Goal: Entertainment & Leisure: Browse casually

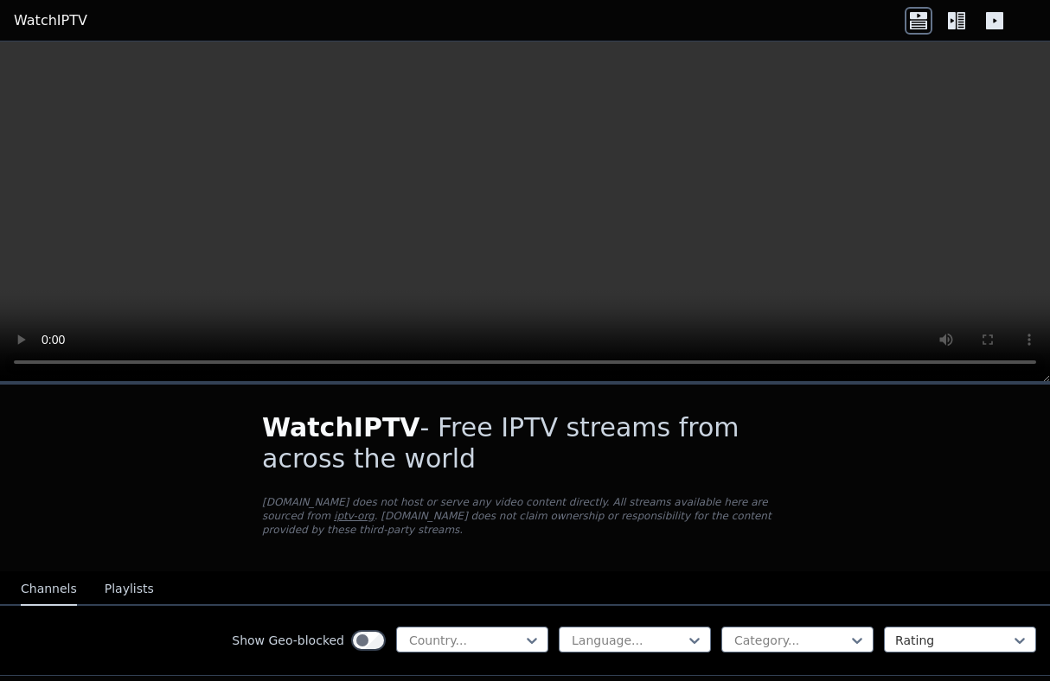
scroll to position [185, 0]
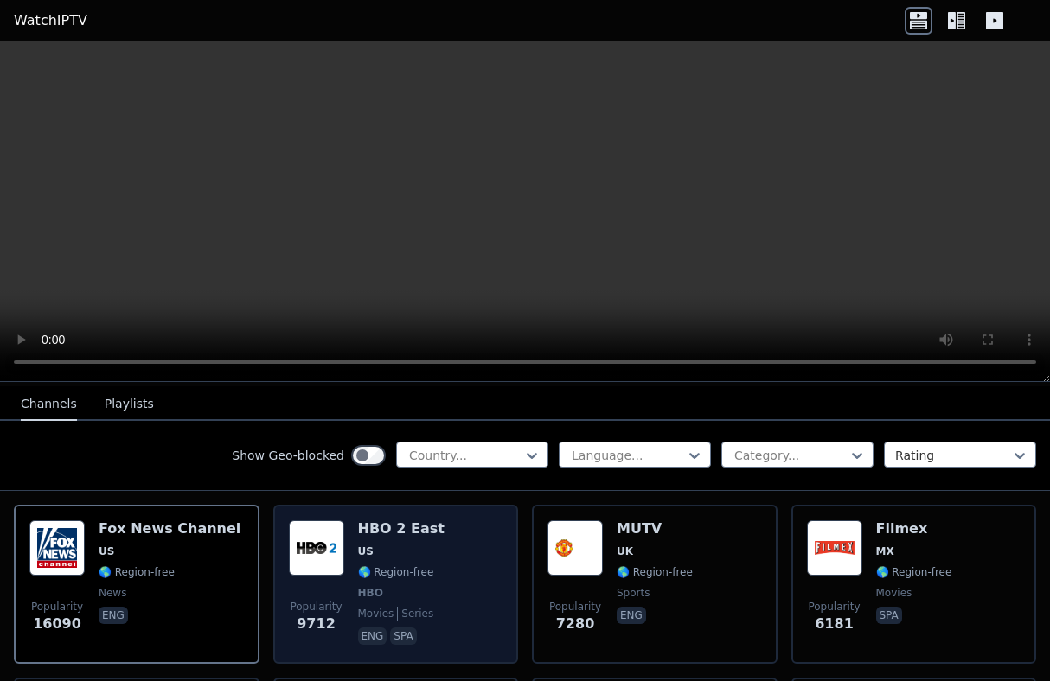
click at [423, 579] on div "HBO 2 East US 🌎 Region-free HBO movies series eng spa" at bounding box center [401, 584] width 86 height 128
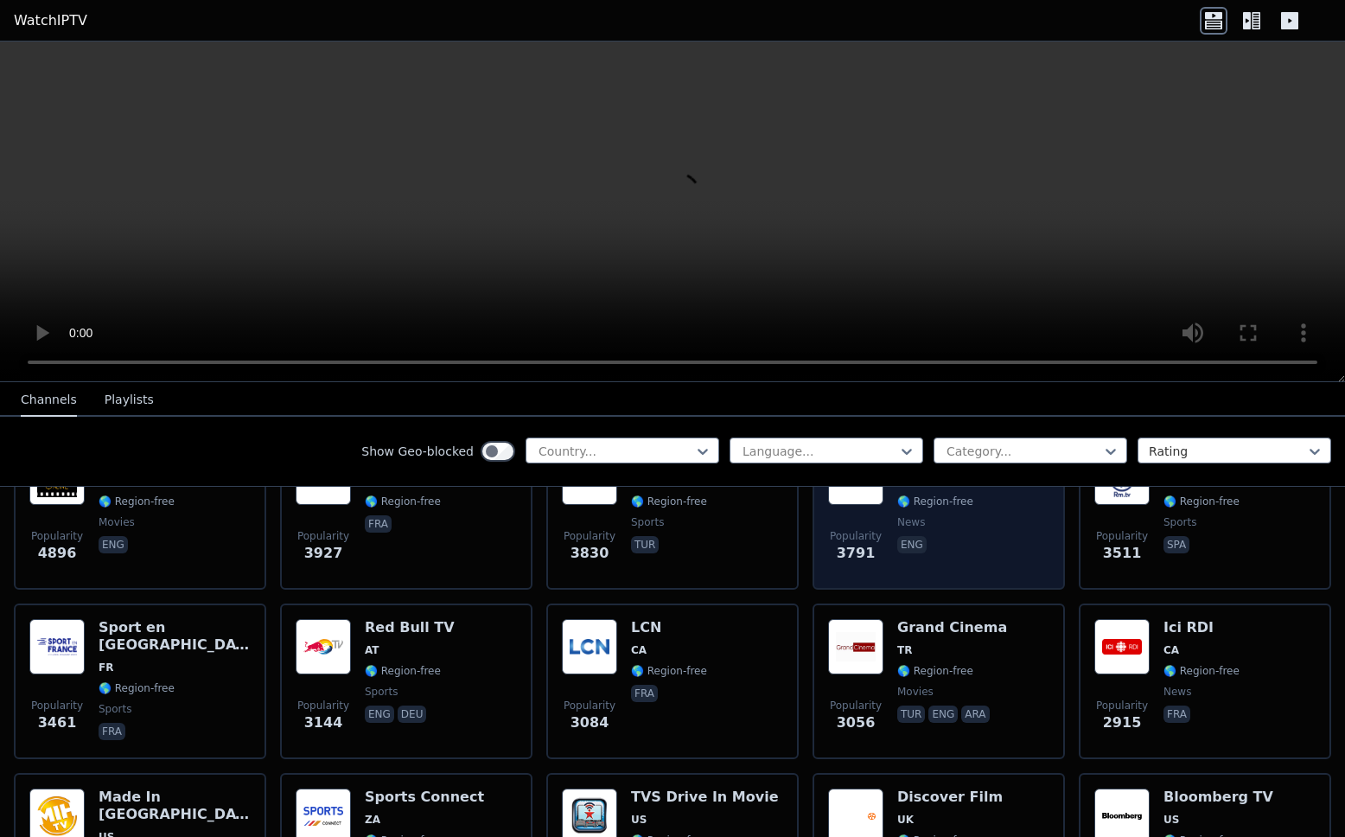
scroll to position [450, 0]
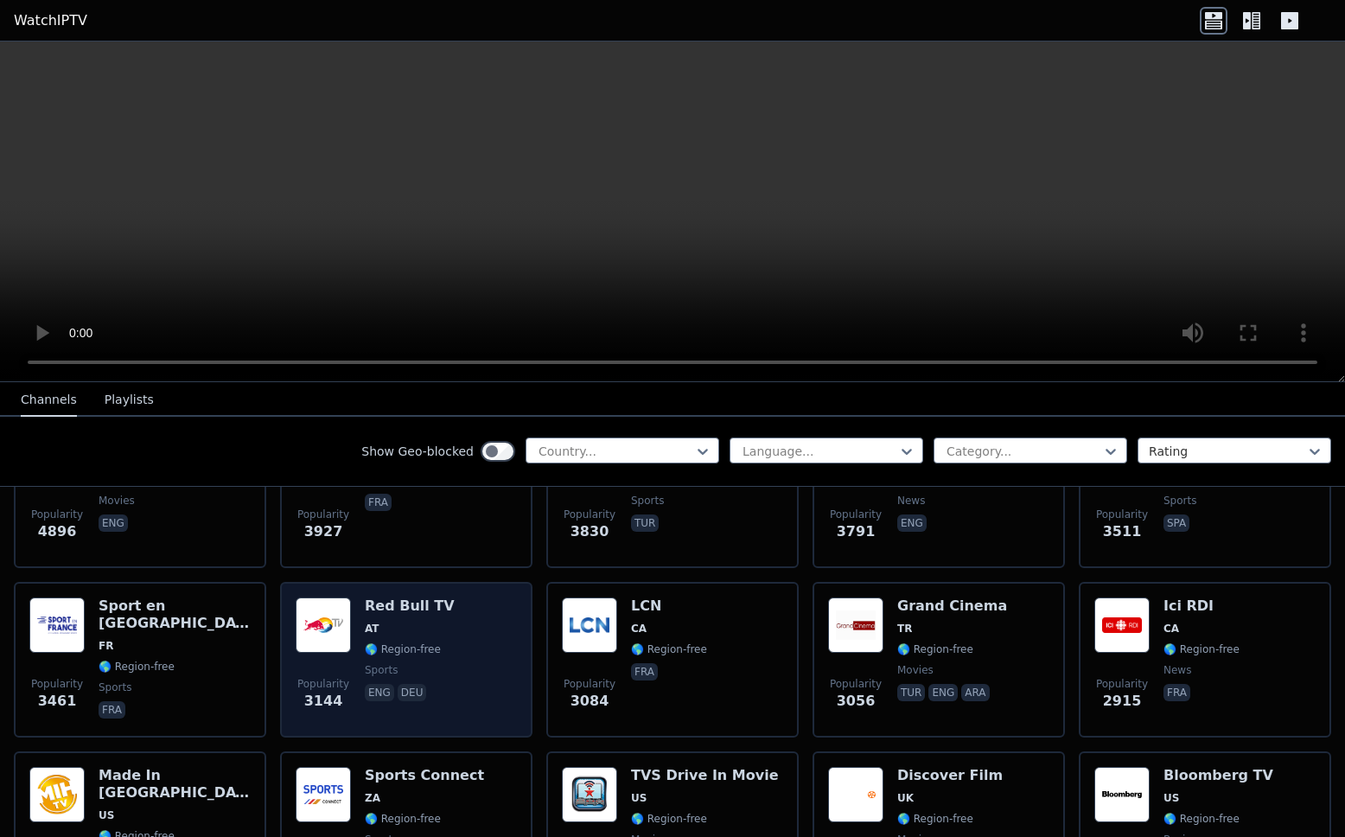
click at [373, 650] on span "🌎 Region-free" at bounding box center [403, 649] width 76 height 14
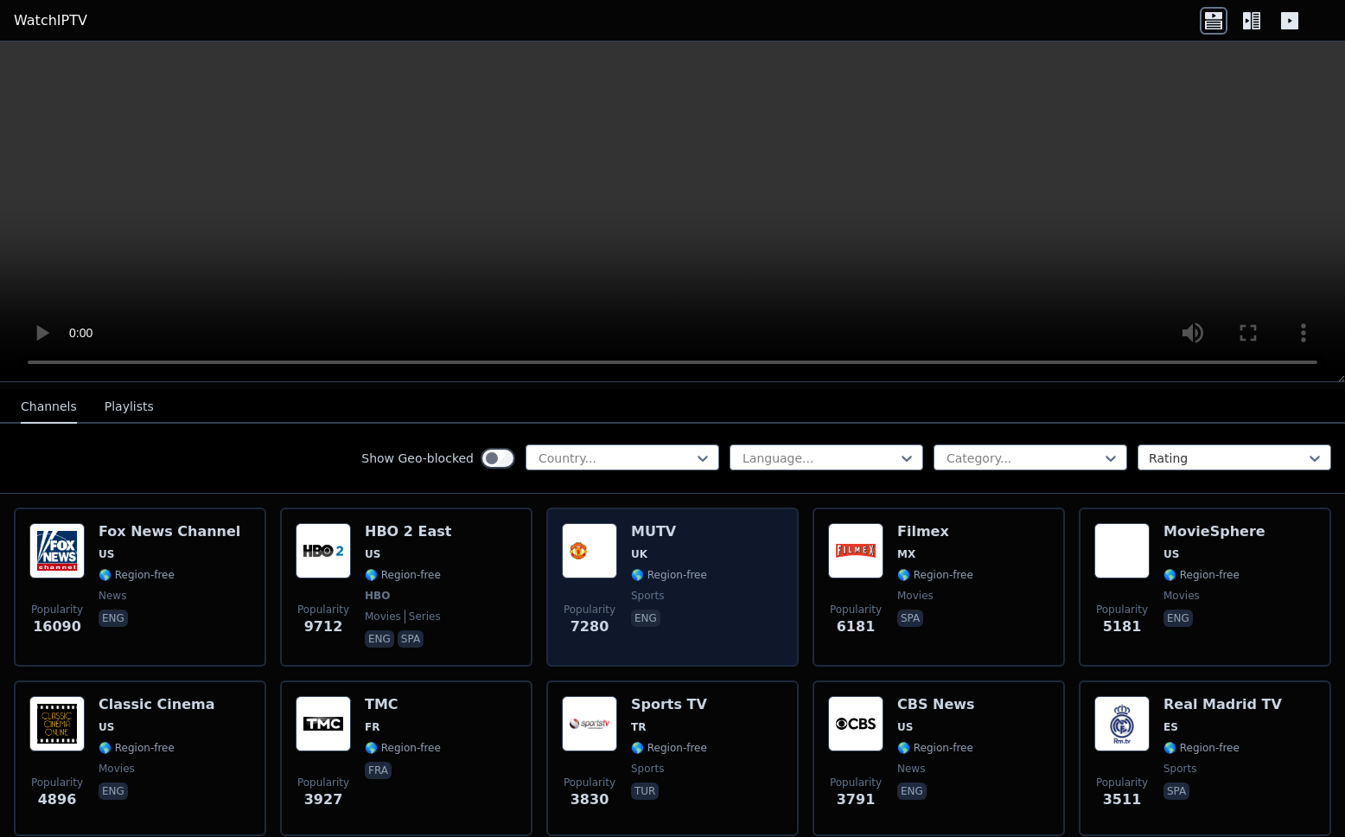
scroll to position [178, 0]
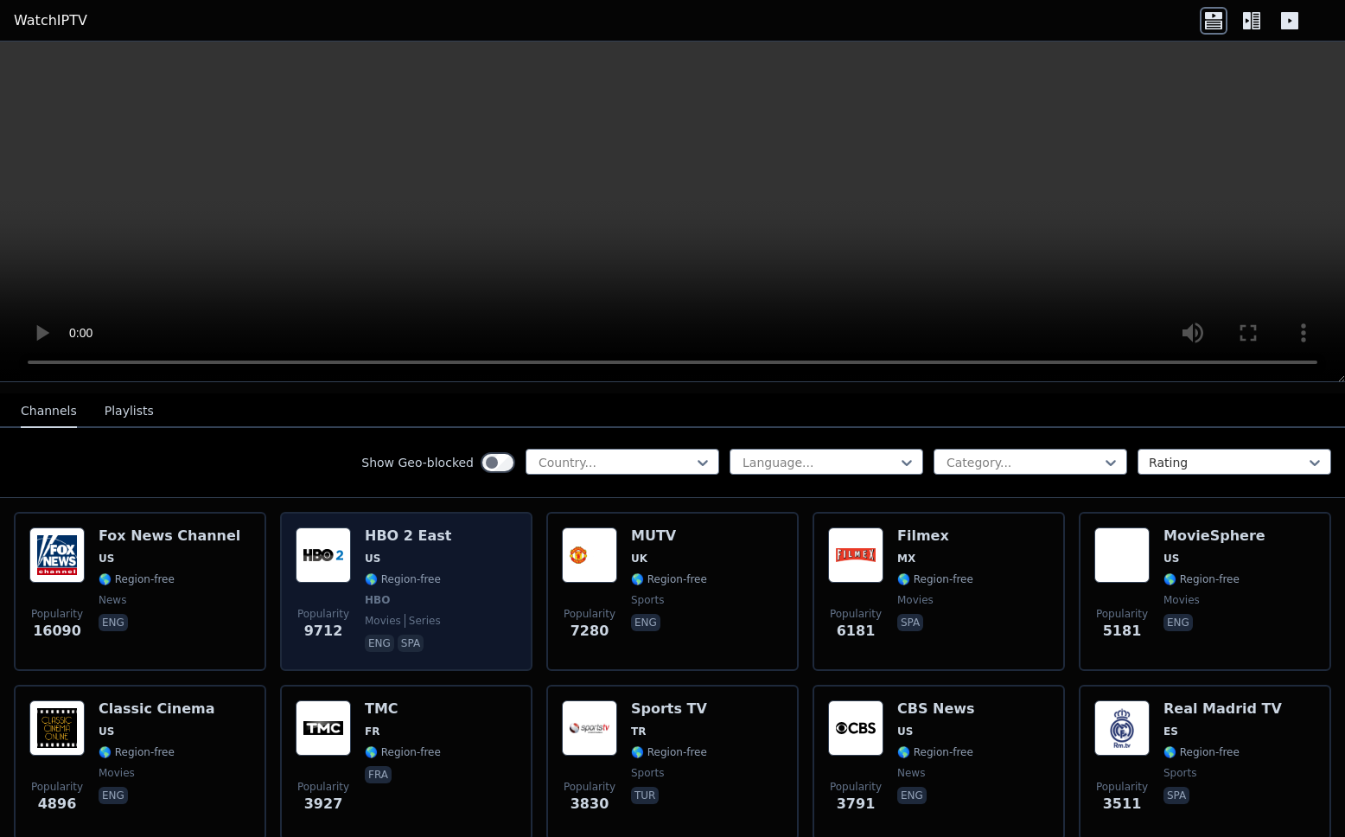
click at [397, 595] on span "HBO" at bounding box center [408, 600] width 86 height 14
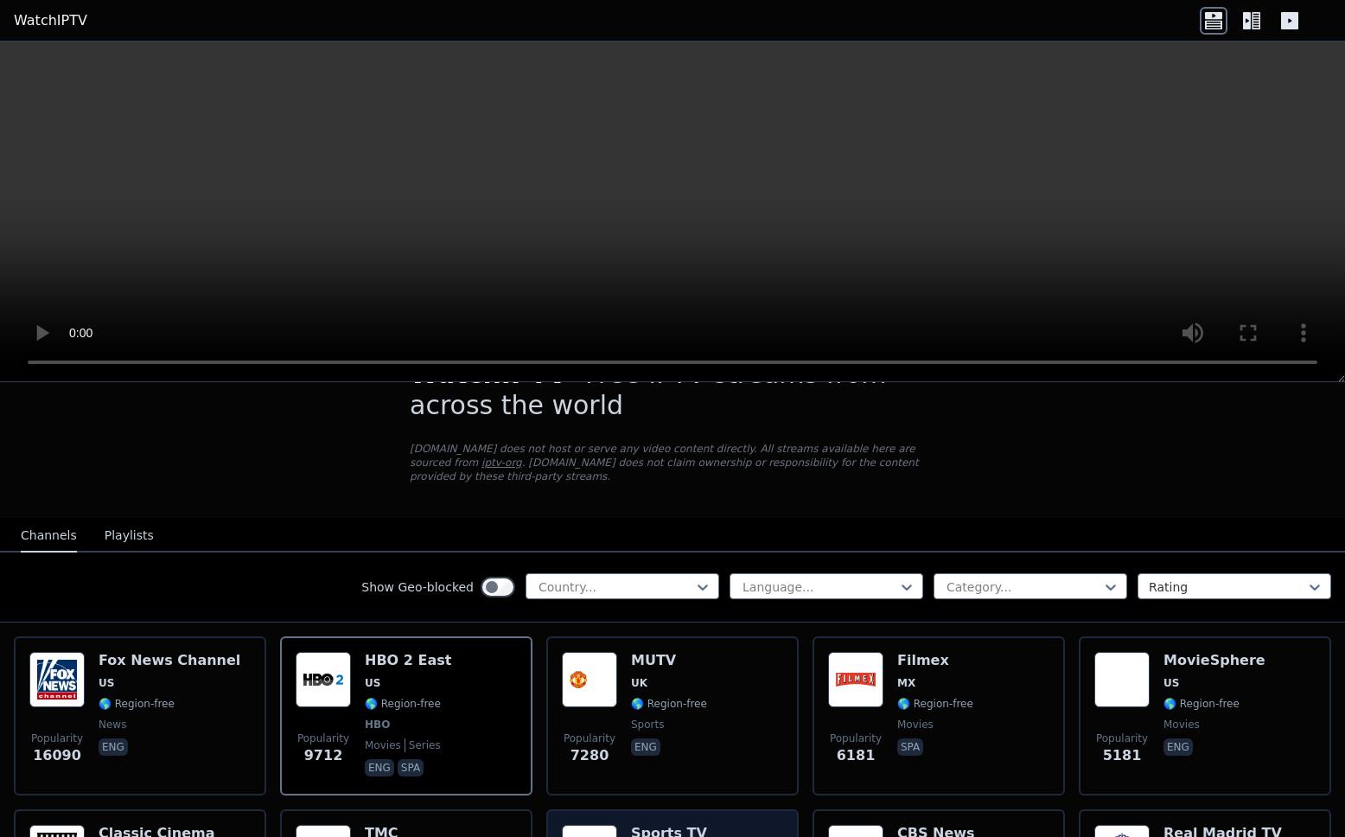
scroll to position [72, 0]
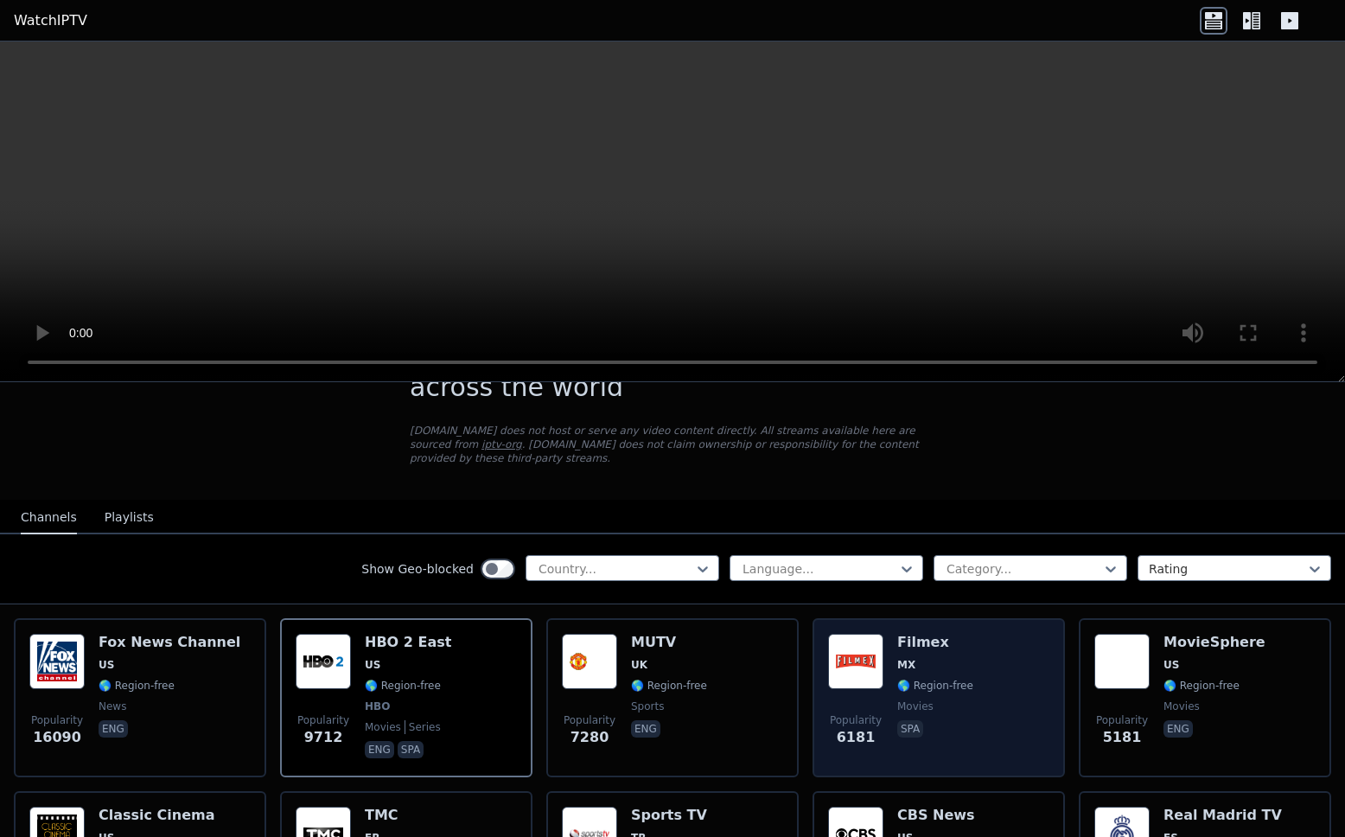
click at [980, 680] on div "Popularity 6181 Filmex MX 🌎 Region-free movies spa" at bounding box center [938, 698] width 221 height 128
click at [916, 680] on div "Filmex MX 🌎 Region-free movies spa" at bounding box center [935, 698] width 76 height 128
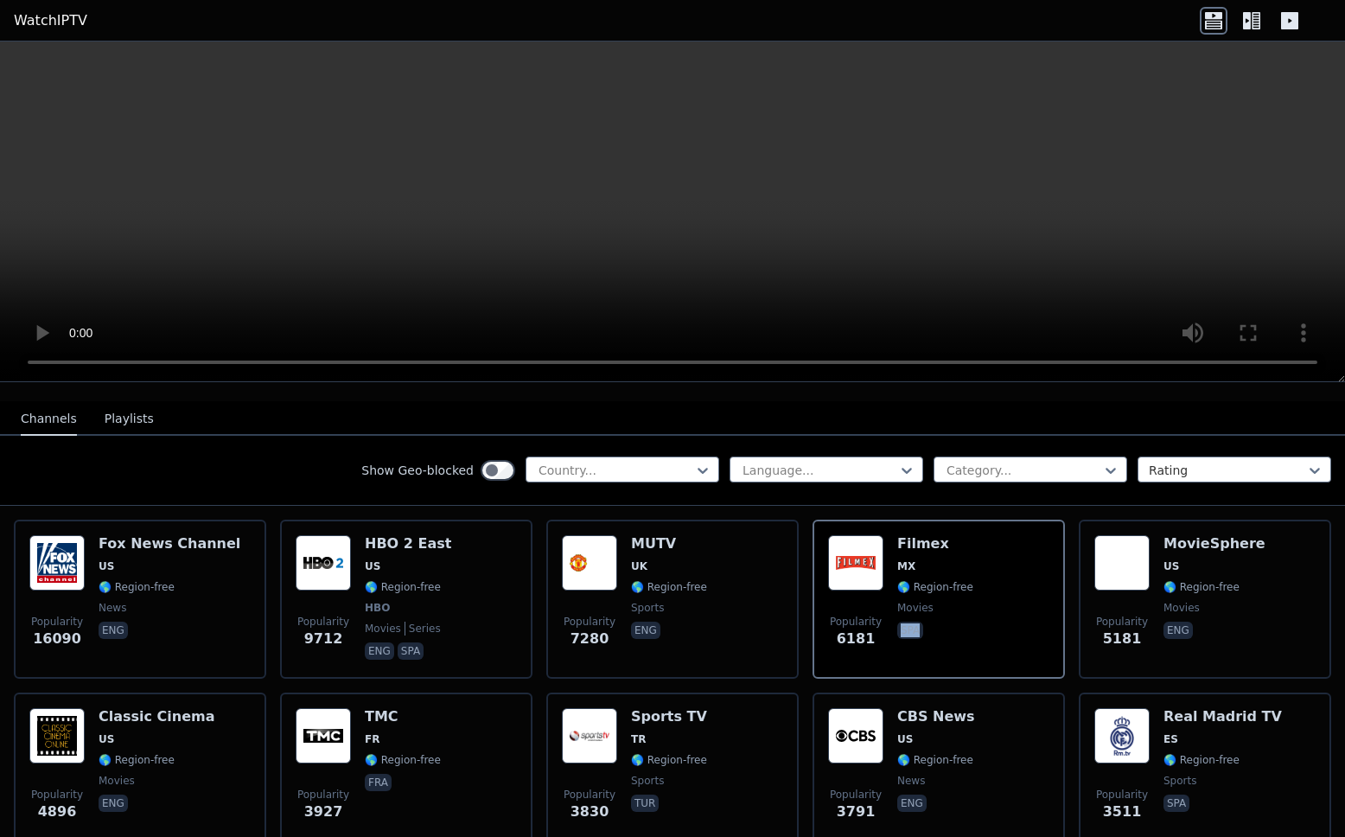
scroll to position [154, 0]
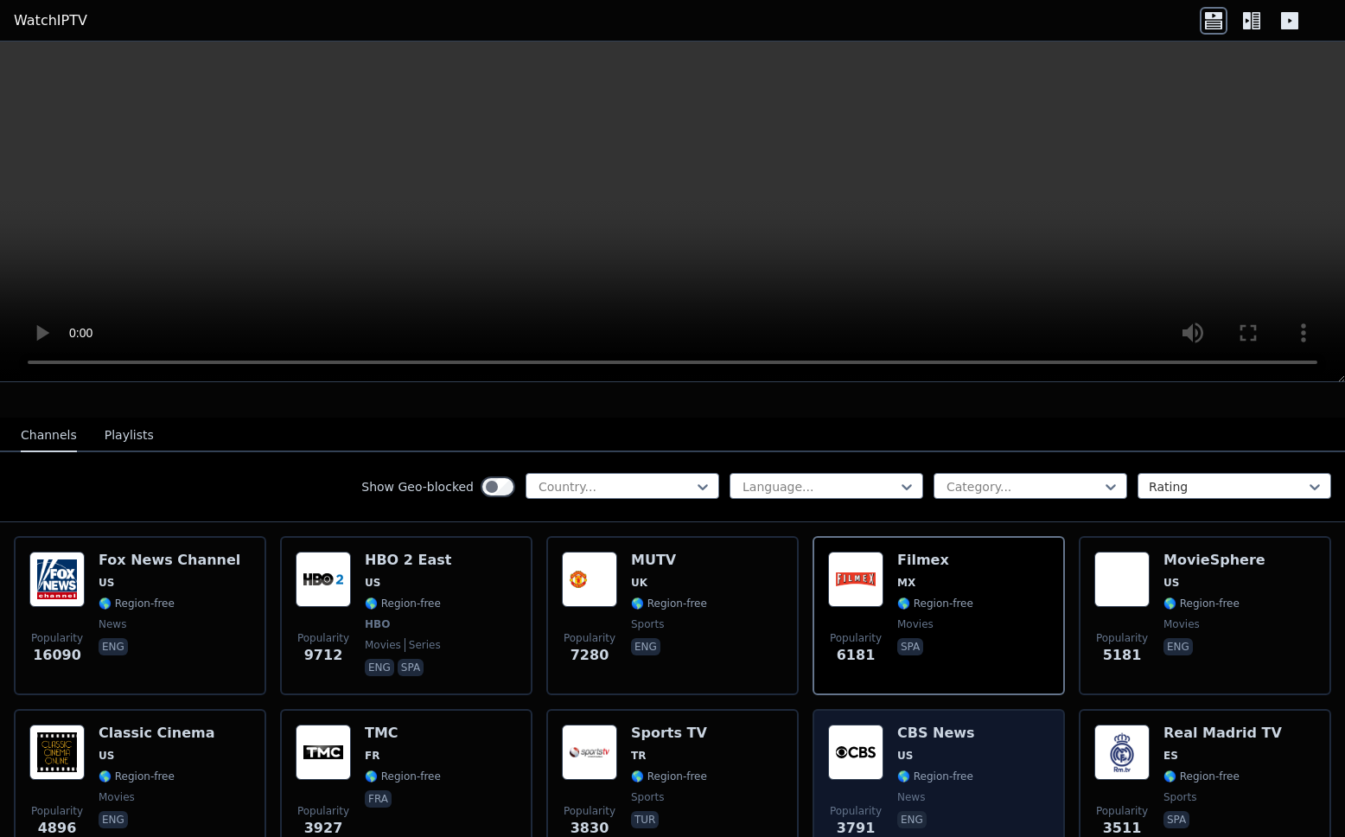
click at [898, 680] on span "🌎 Region-free" at bounding box center [935, 776] width 76 height 14
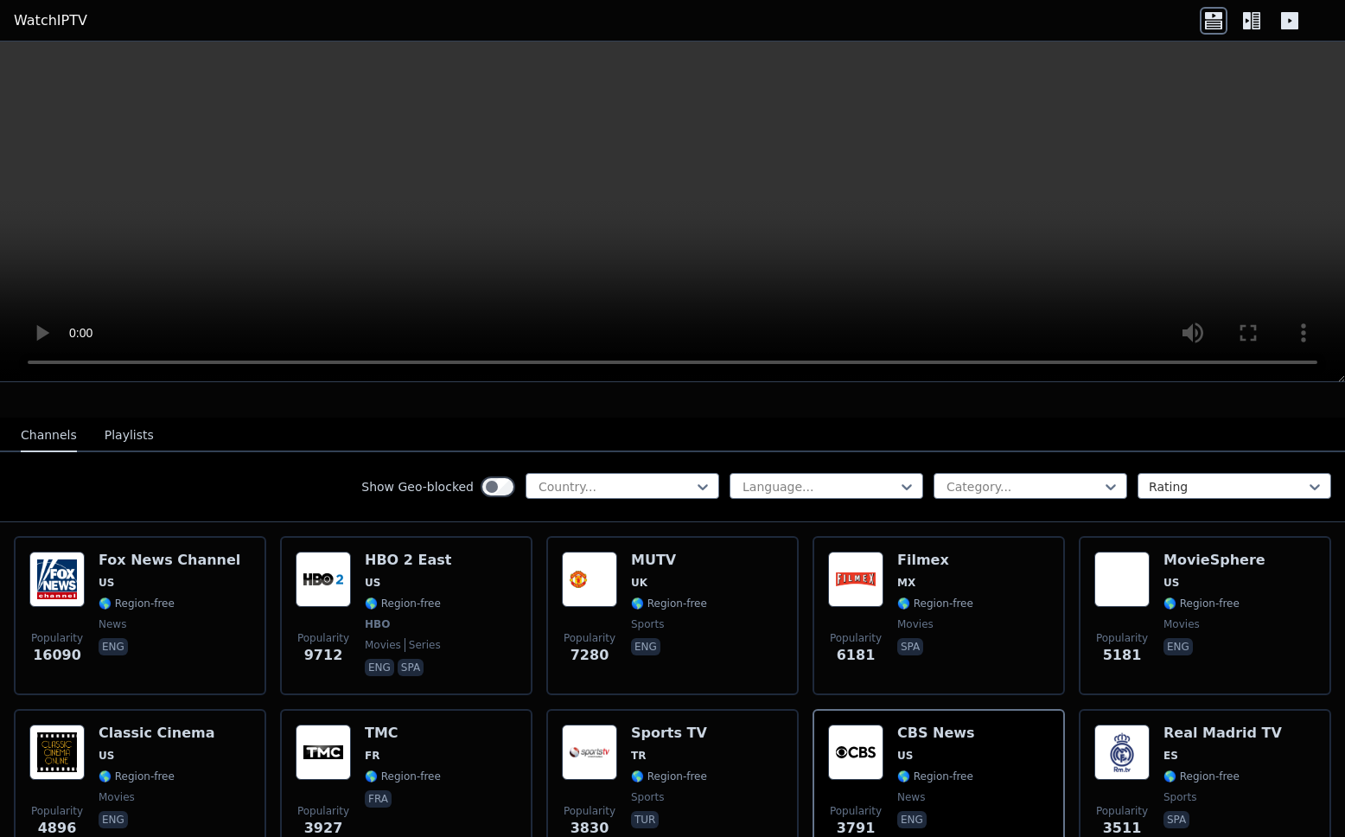
click at [1049, 201] on video at bounding box center [672, 212] width 1345 height 341
click at [981, 233] on video at bounding box center [672, 212] width 1345 height 341
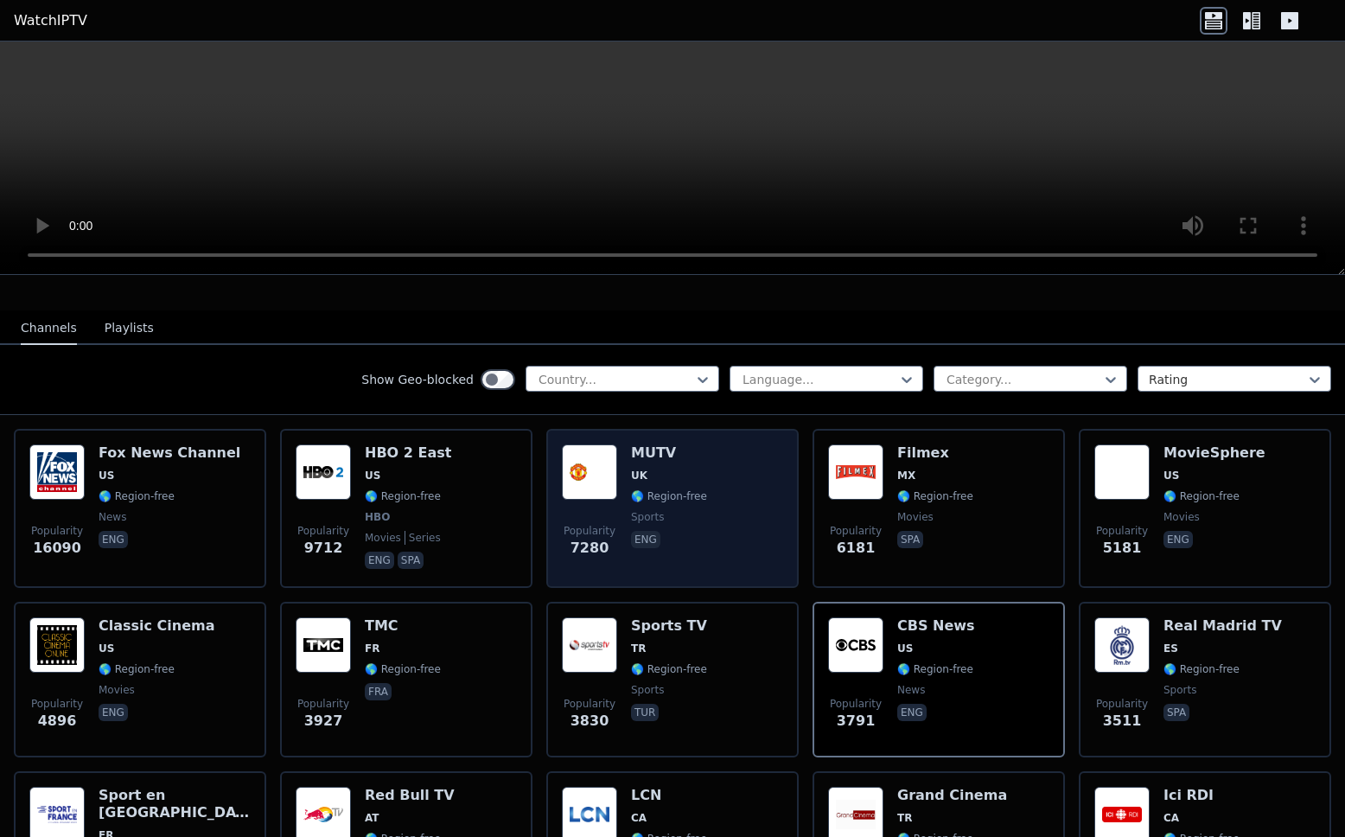
scroll to position [0, 0]
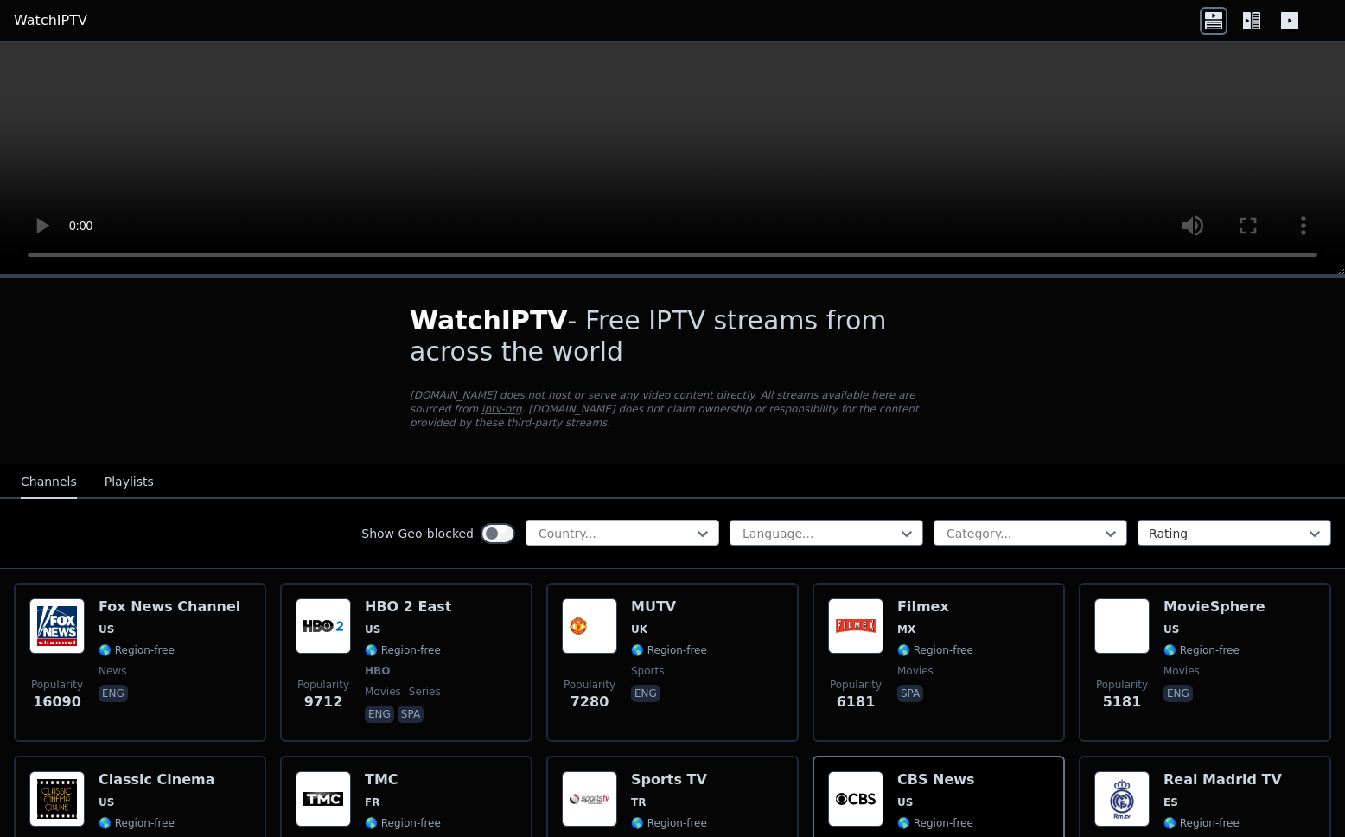
click at [634, 530] on div at bounding box center [615, 533] width 157 height 17
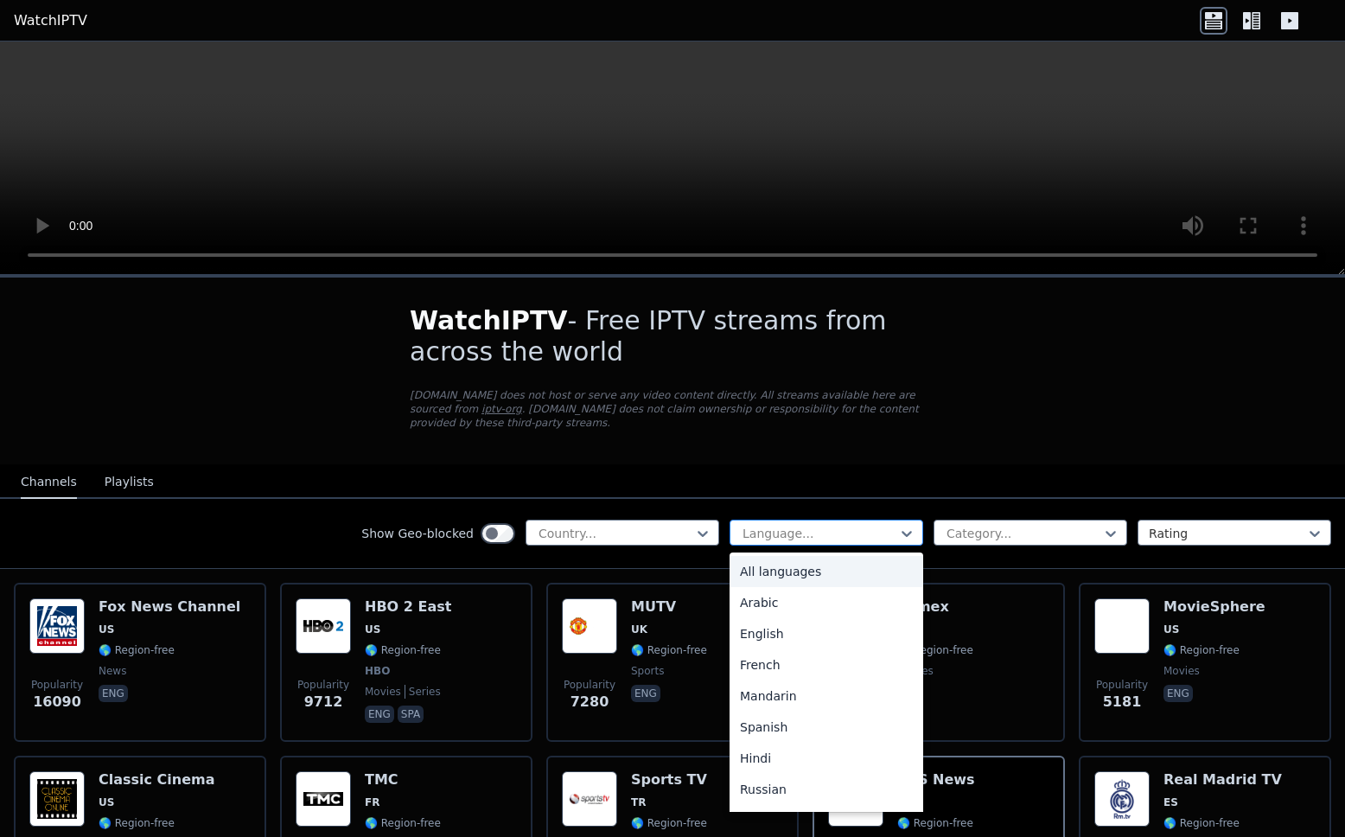
click at [794, 531] on div at bounding box center [819, 533] width 157 height 17
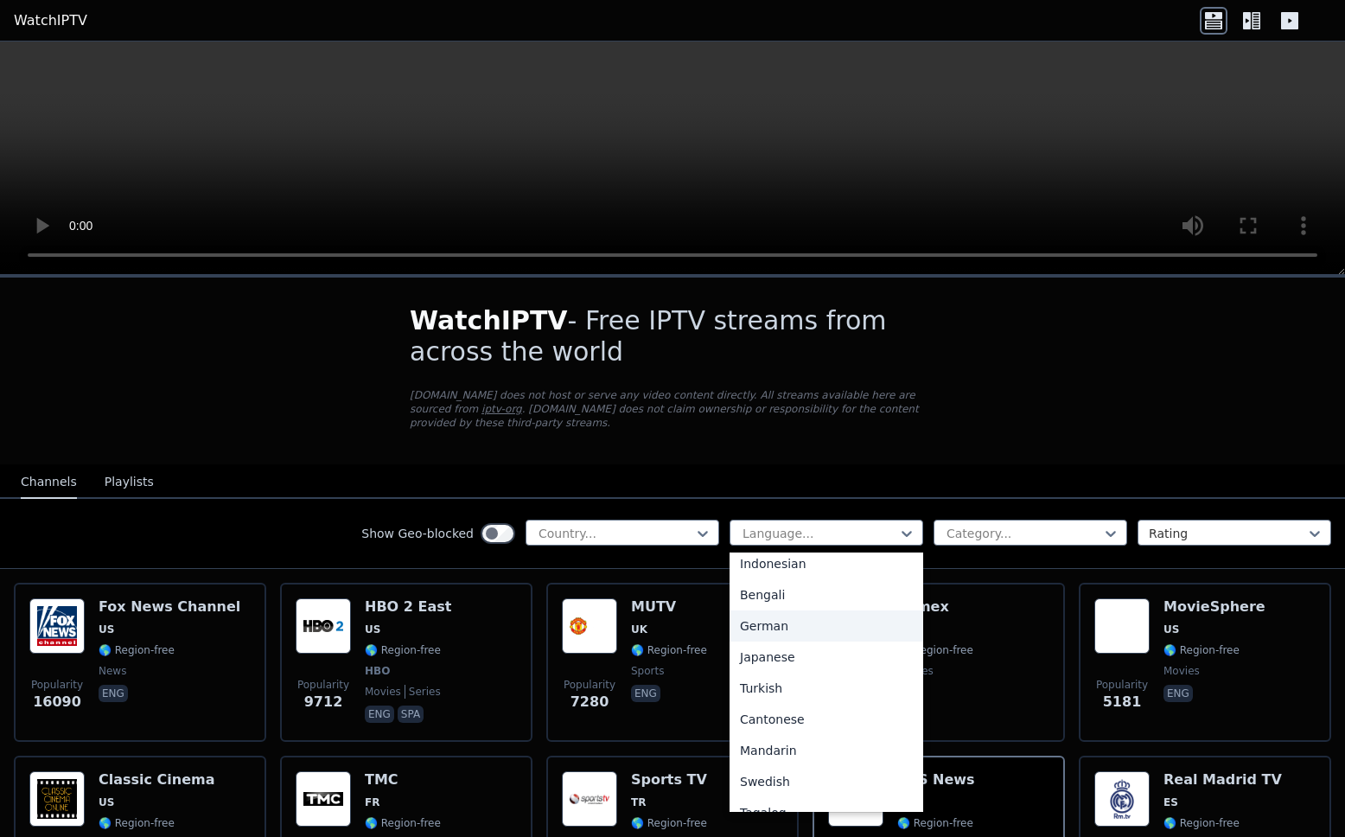
scroll to position [333, 0]
click at [782, 627] on div "German" at bounding box center [827, 612] width 194 height 31
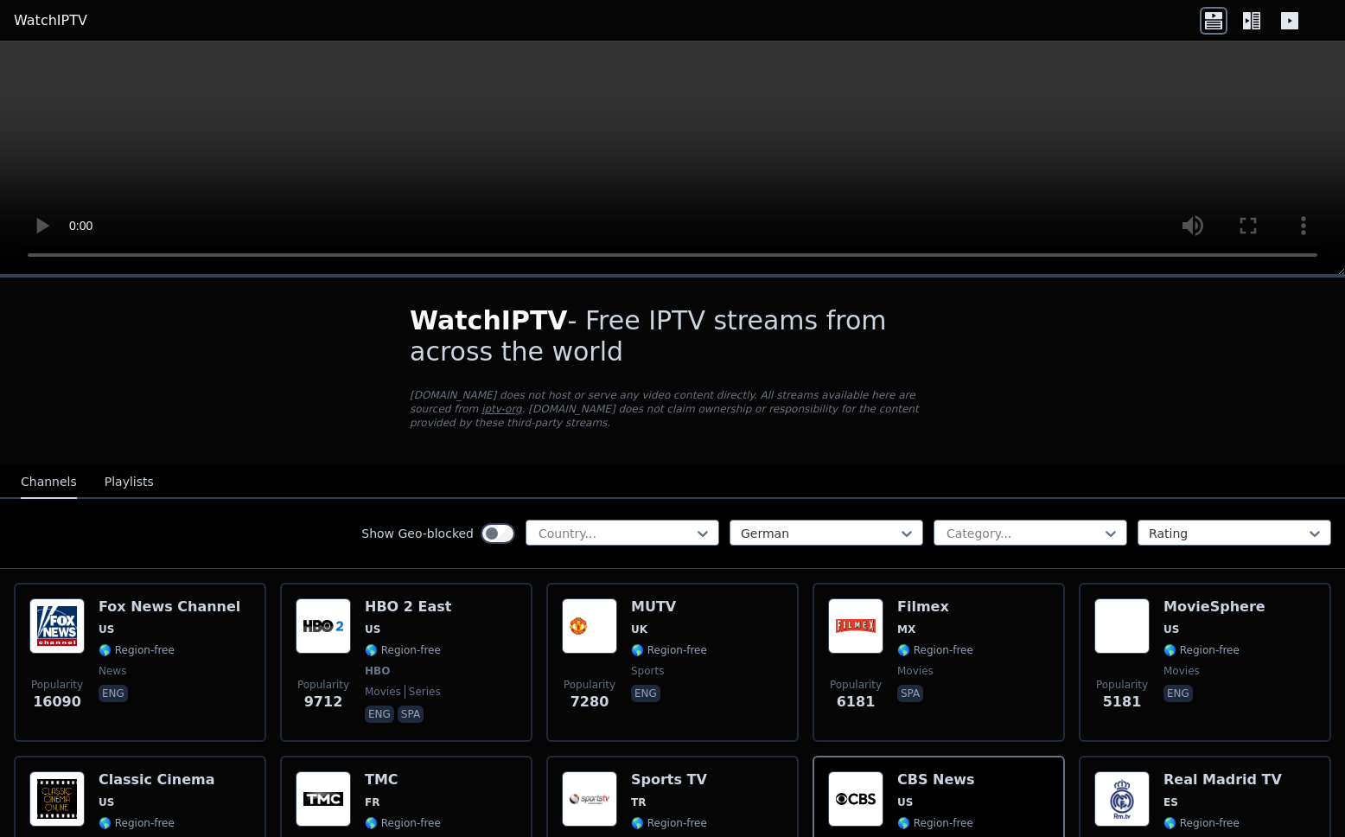
click at [814, 546] on div "option German, selected. [DEMOGRAPHIC_DATA] Category... Rating" at bounding box center [1031, 534] width 602 height 28
click at [814, 539] on div at bounding box center [819, 533] width 157 height 17
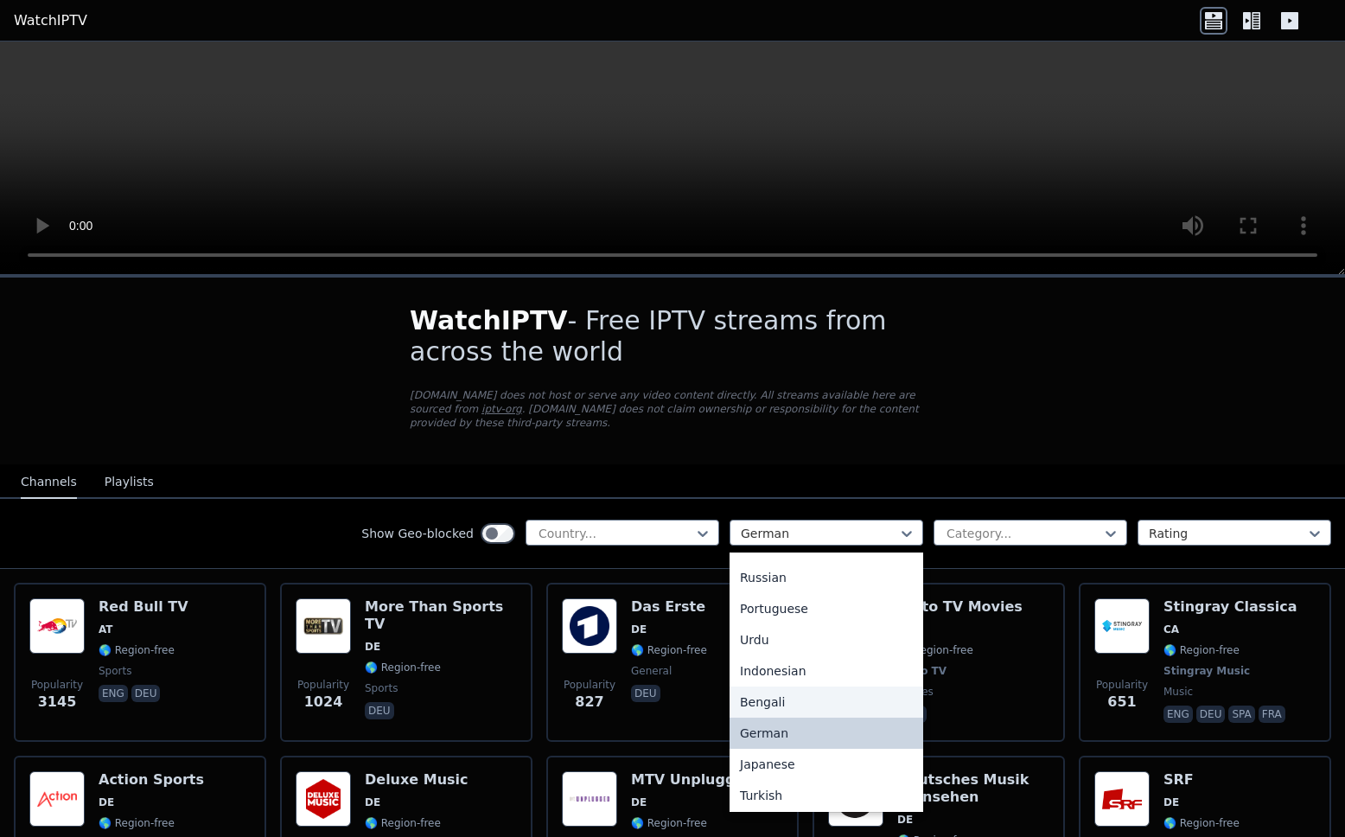
scroll to position [220, 0]
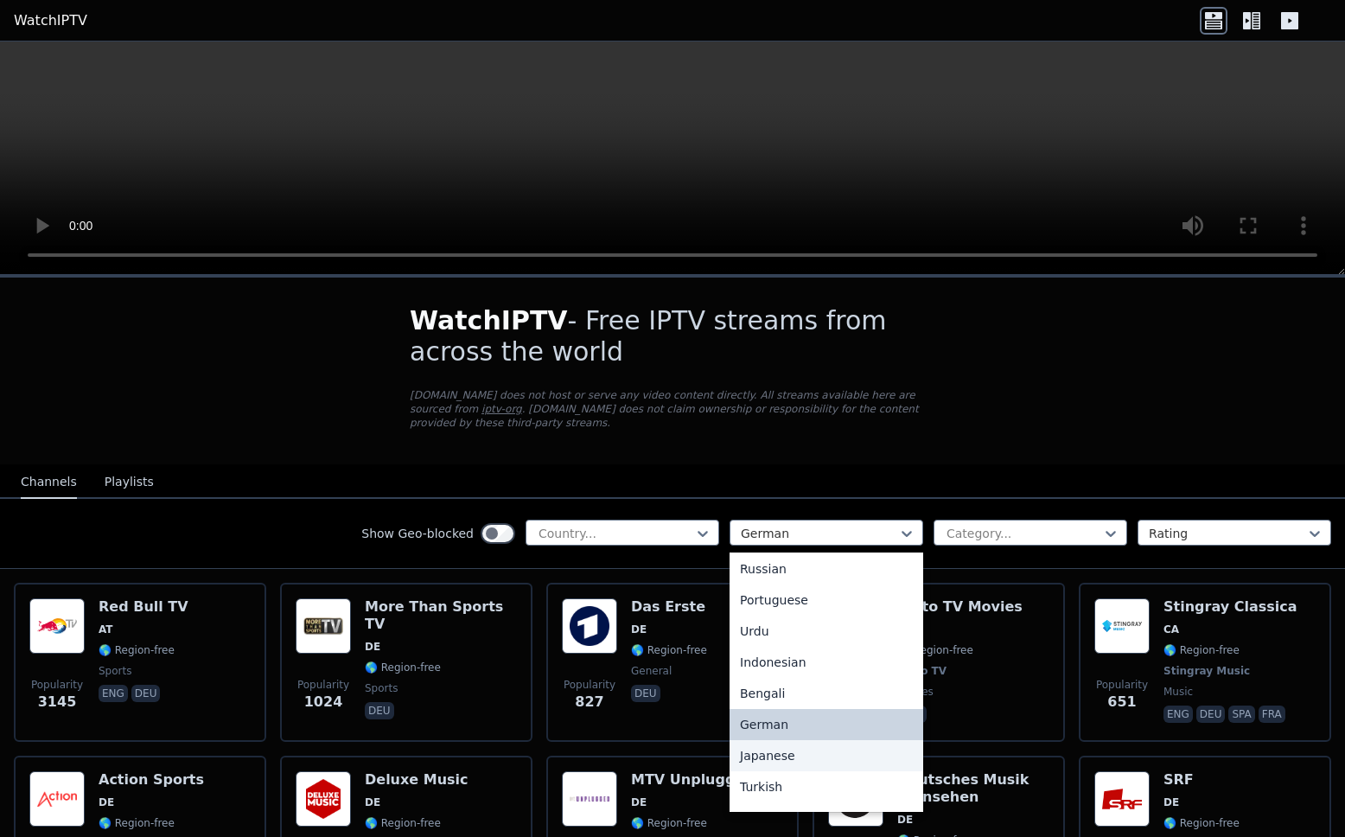
click at [784, 680] on div "Japanese" at bounding box center [827, 755] width 194 height 31
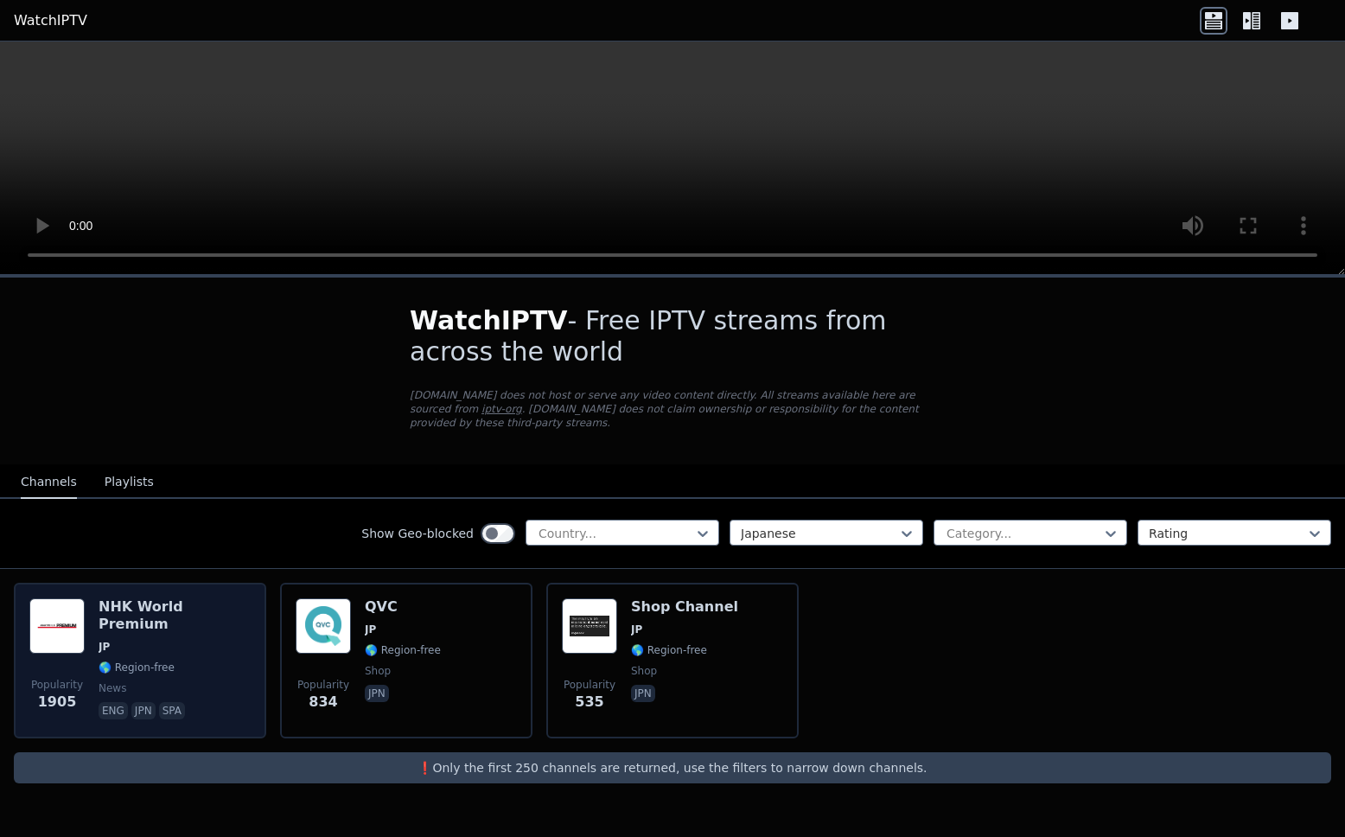
click at [178, 642] on div "NHK World Premium JP 🌎 Region-free news eng jpn spa" at bounding box center [175, 660] width 152 height 125
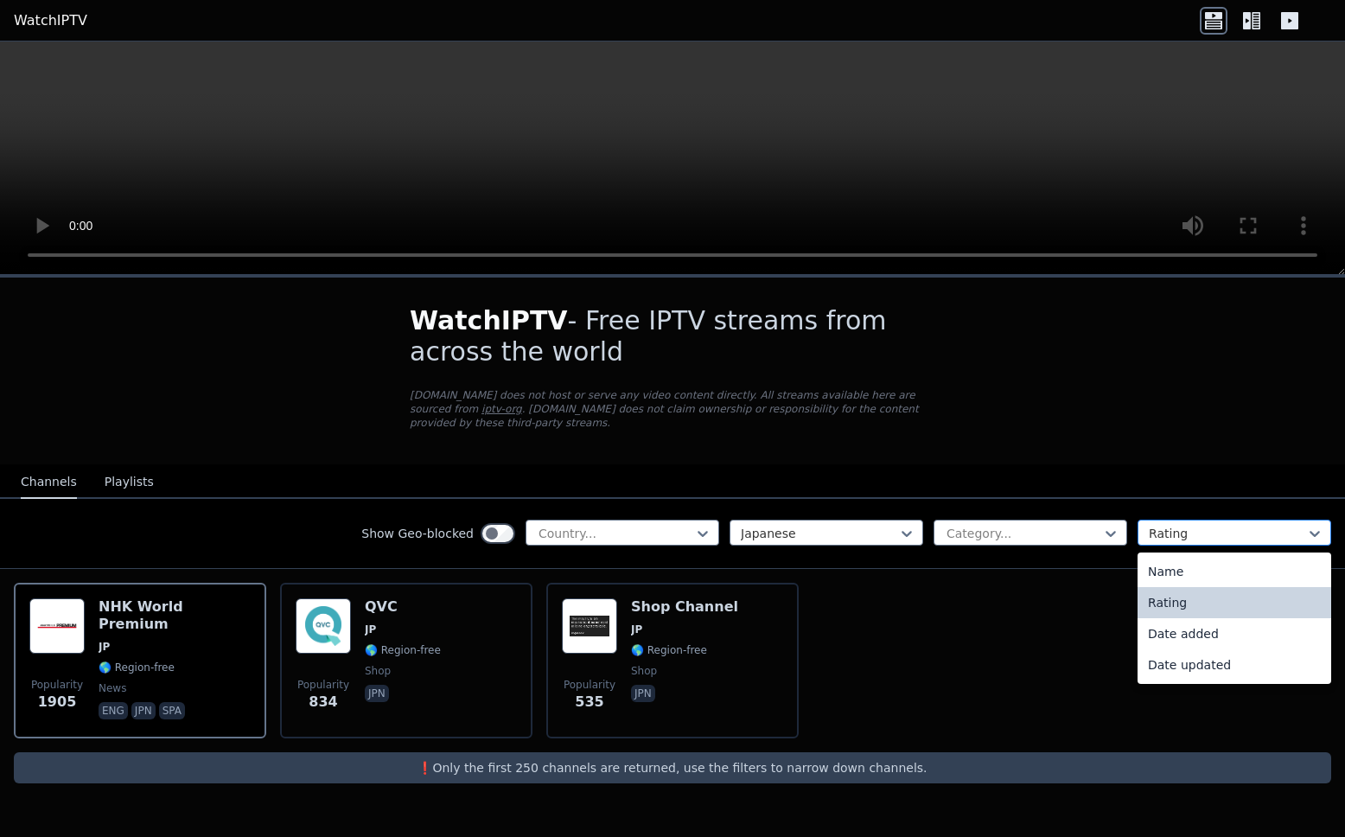
click at [1049, 540] on div at bounding box center [1227, 533] width 157 height 17
click at [1049, 603] on div "Rating" at bounding box center [1235, 602] width 194 height 31
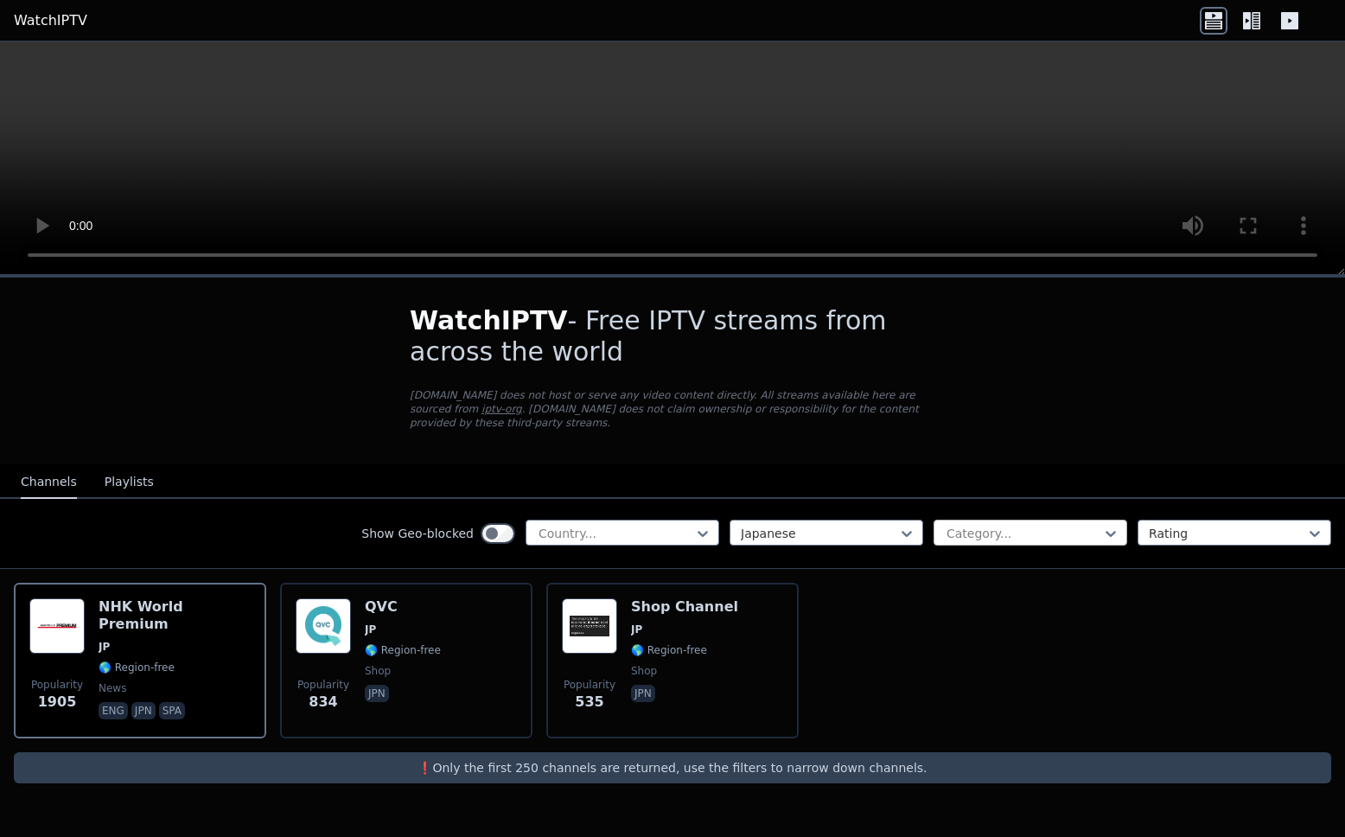
click at [1049, 540] on div at bounding box center [1023, 533] width 157 height 17
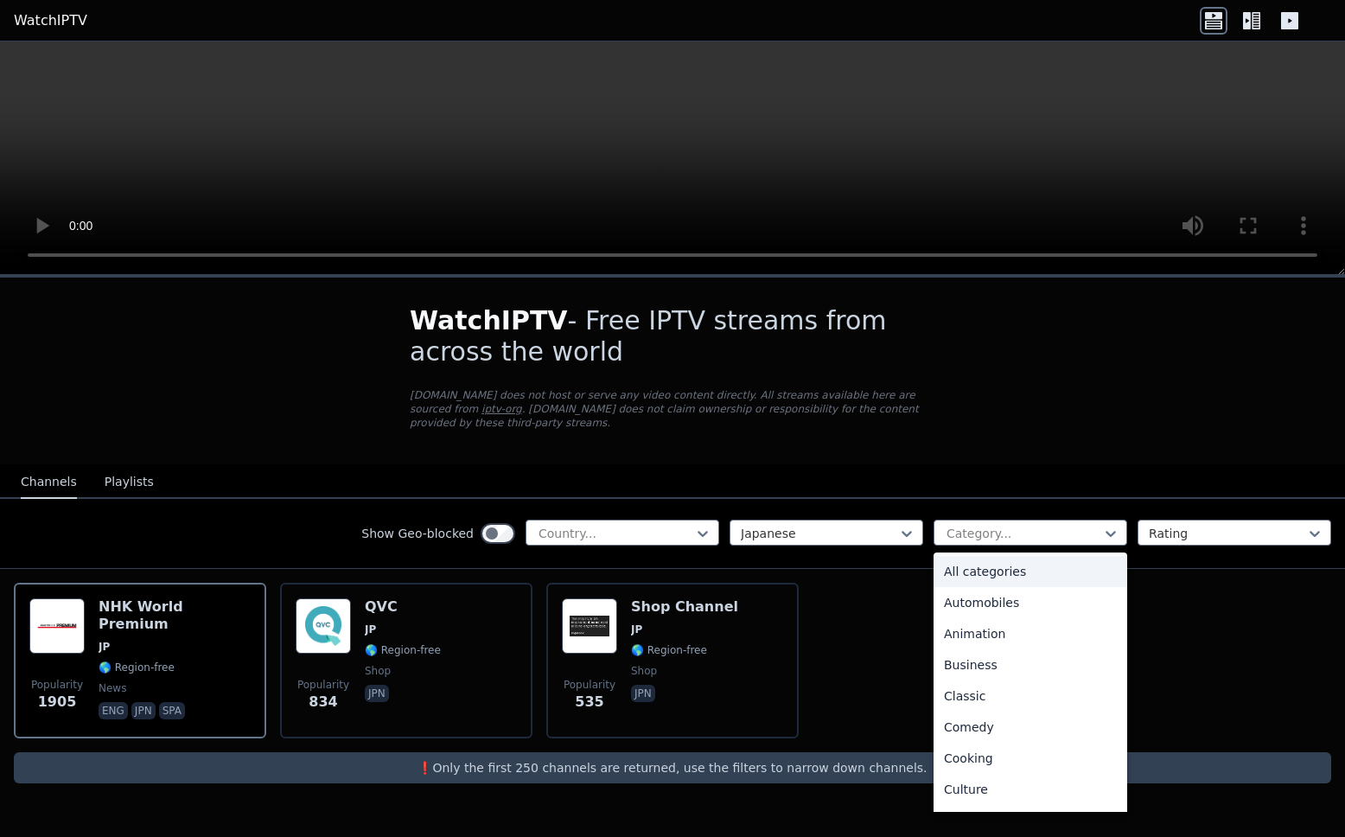
click at [1017, 569] on div "All categories" at bounding box center [1031, 571] width 194 height 31
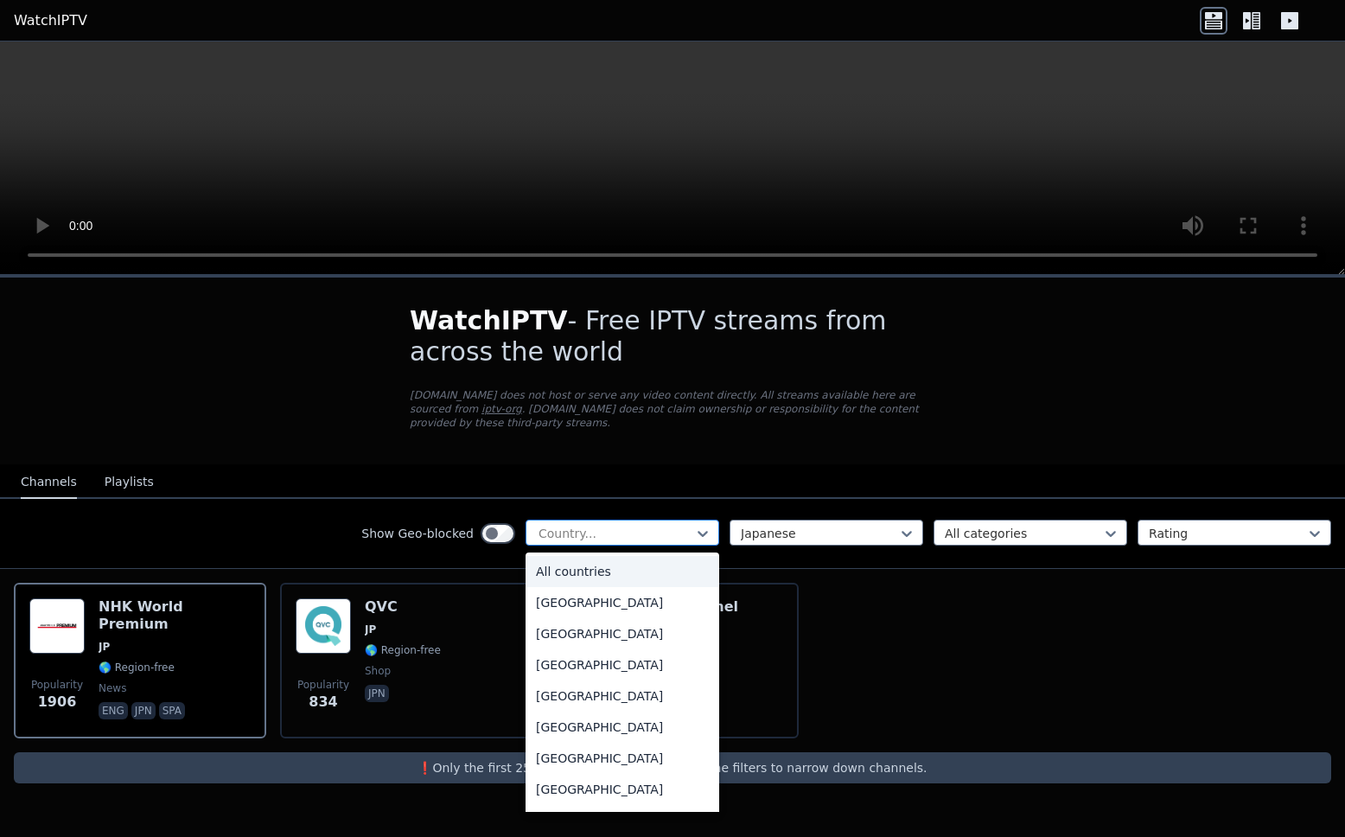
click at [629, 537] on div at bounding box center [615, 533] width 157 height 17
click at [656, 544] on div "Country..." at bounding box center [623, 533] width 194 height 26
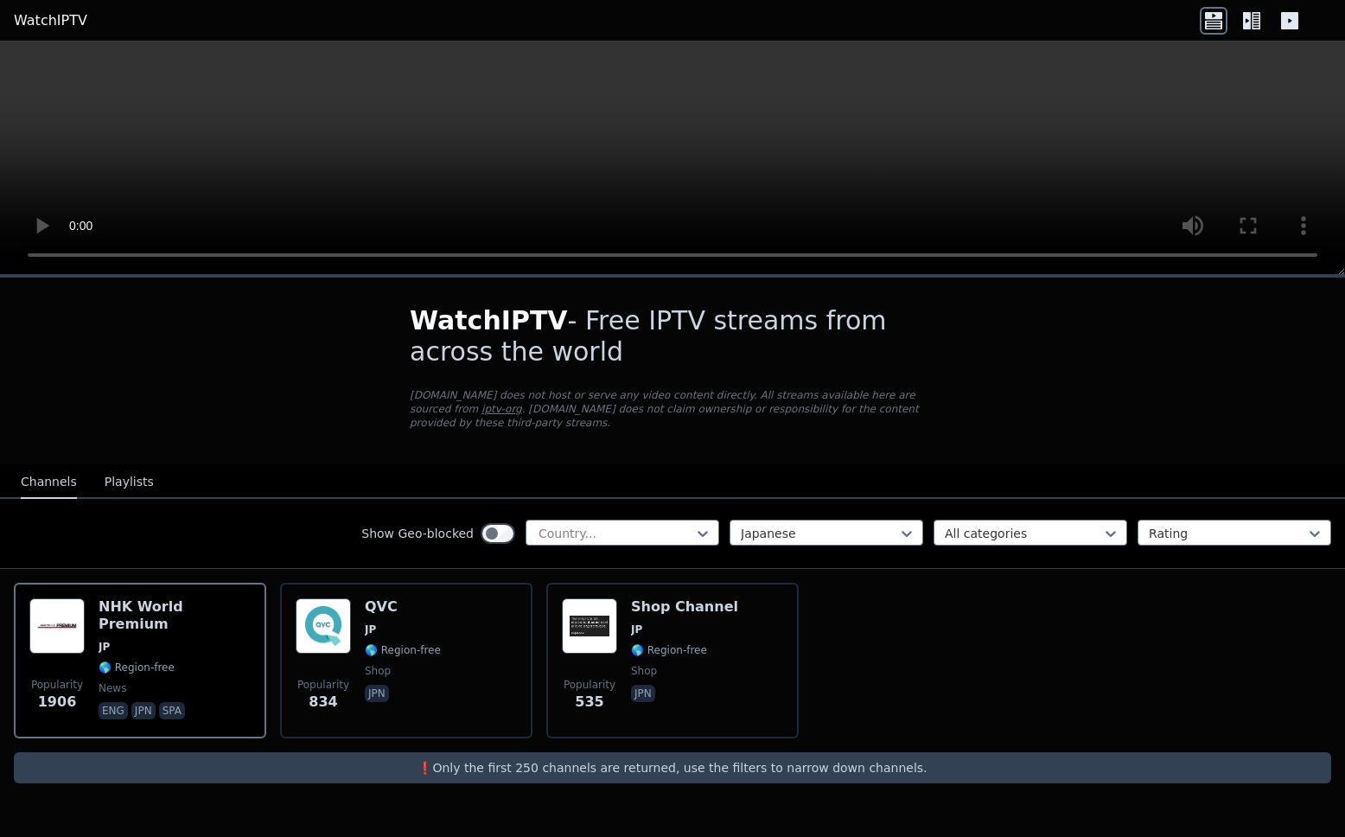
click at [132, 480] on button "Playlists" at bounding box center [129, 482] width 49 height 33
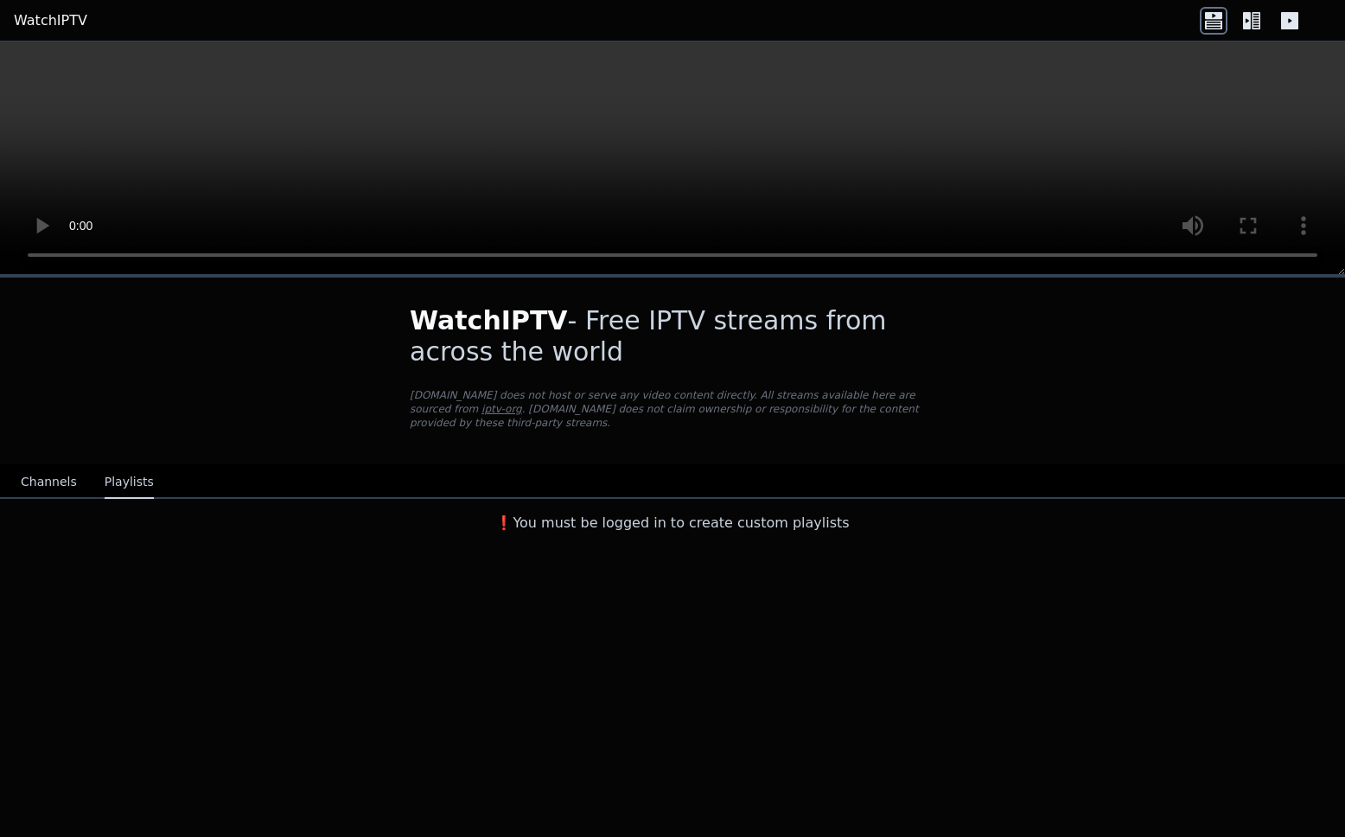
click at [49, 489] on button "Channels" at bounding box center [49, 482] width 56 height 33
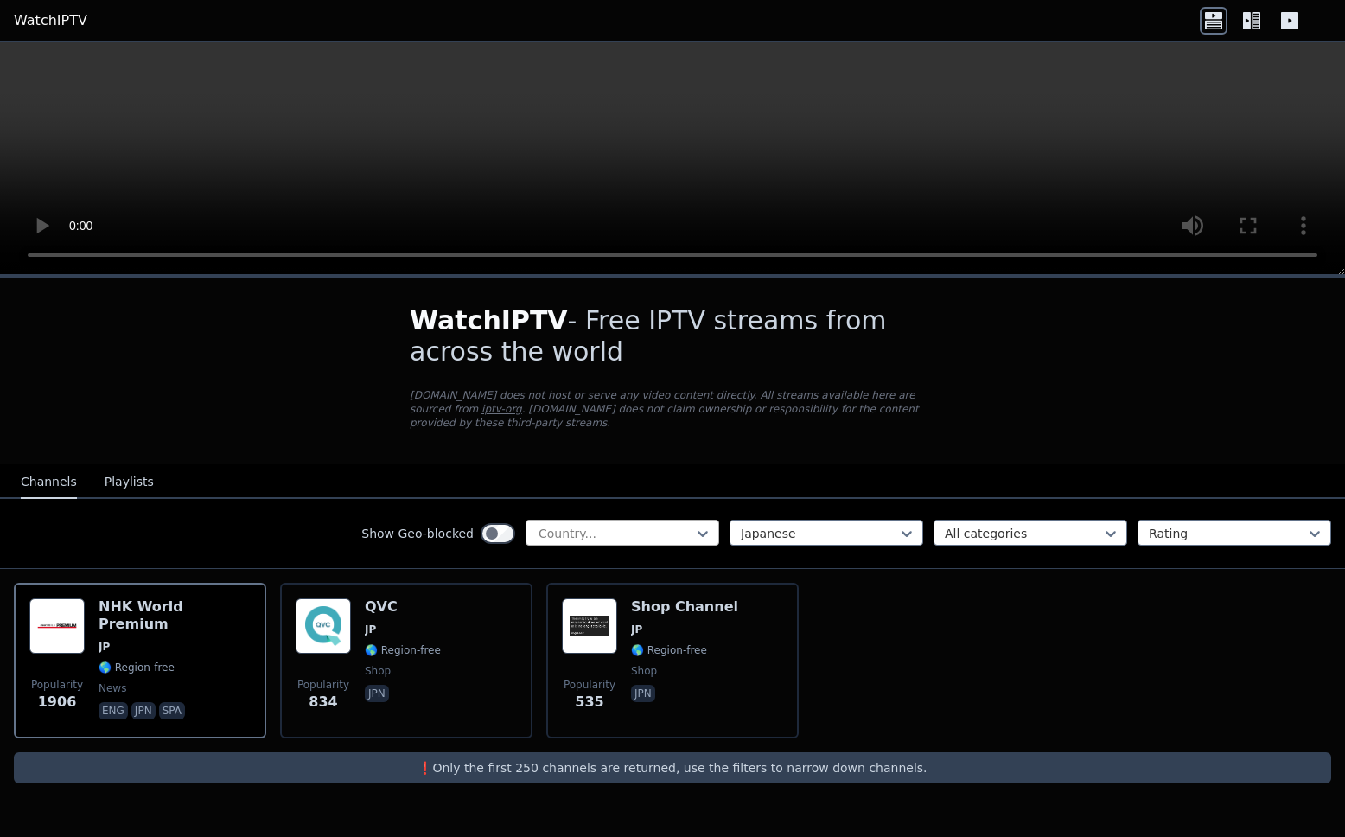
click at [667, 533] on div at bounding box center [615, 533] width 157 height 17
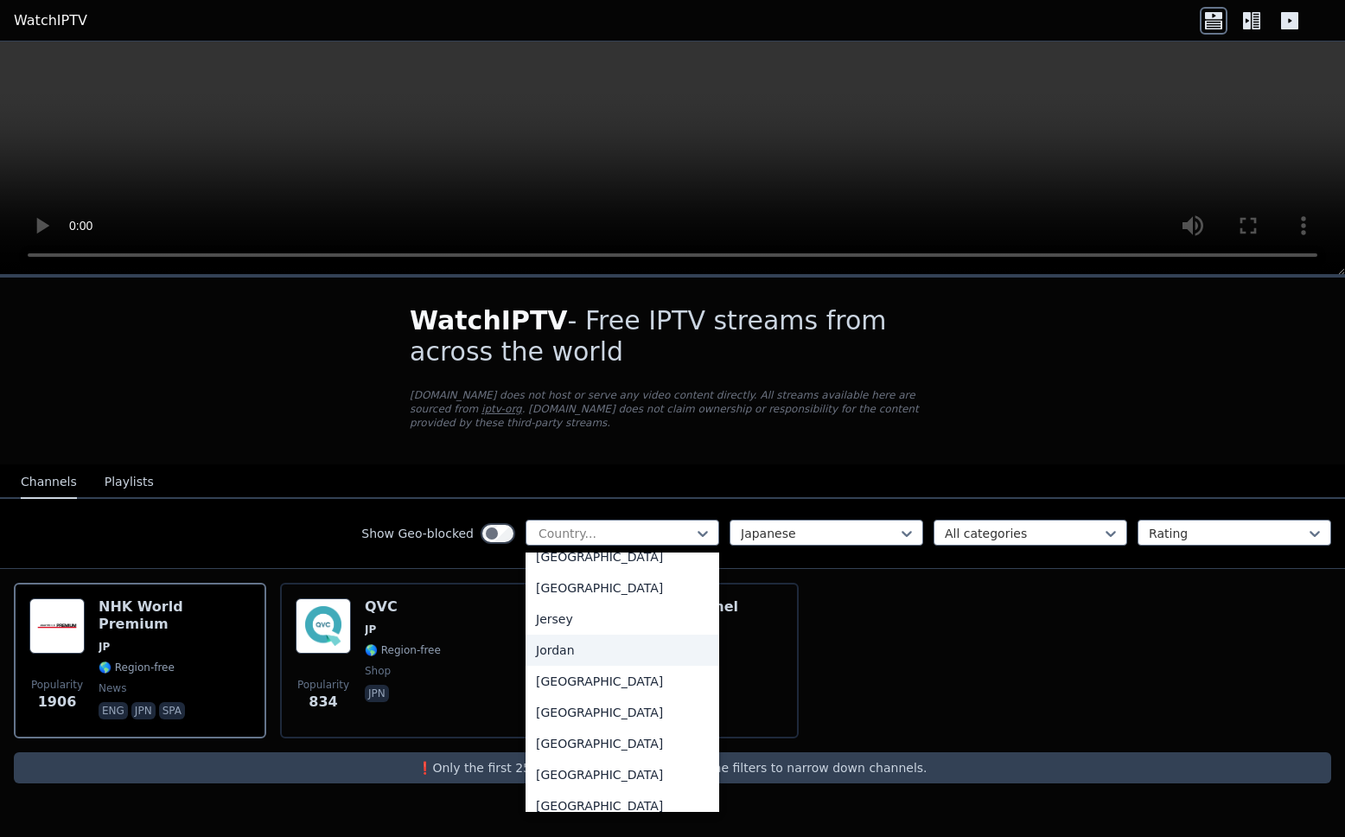
scroll to position [2910, 0]
click at [618, 634] on div "[GEOGRAPHIC_DATA]" at bounding box center [623, 618] width 194 height 31
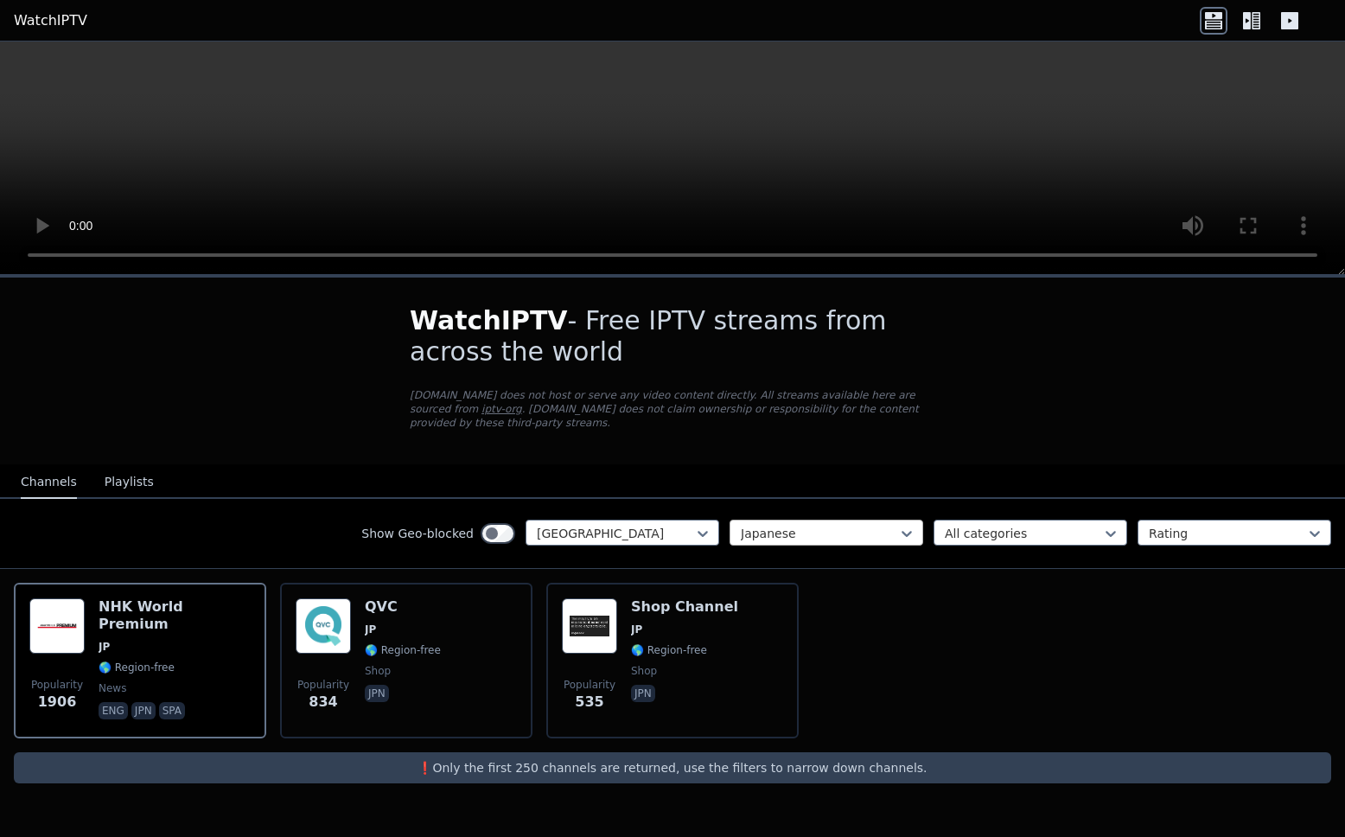
click at [816, 535] on div at bounding box center [819, 533] width 157 height 17
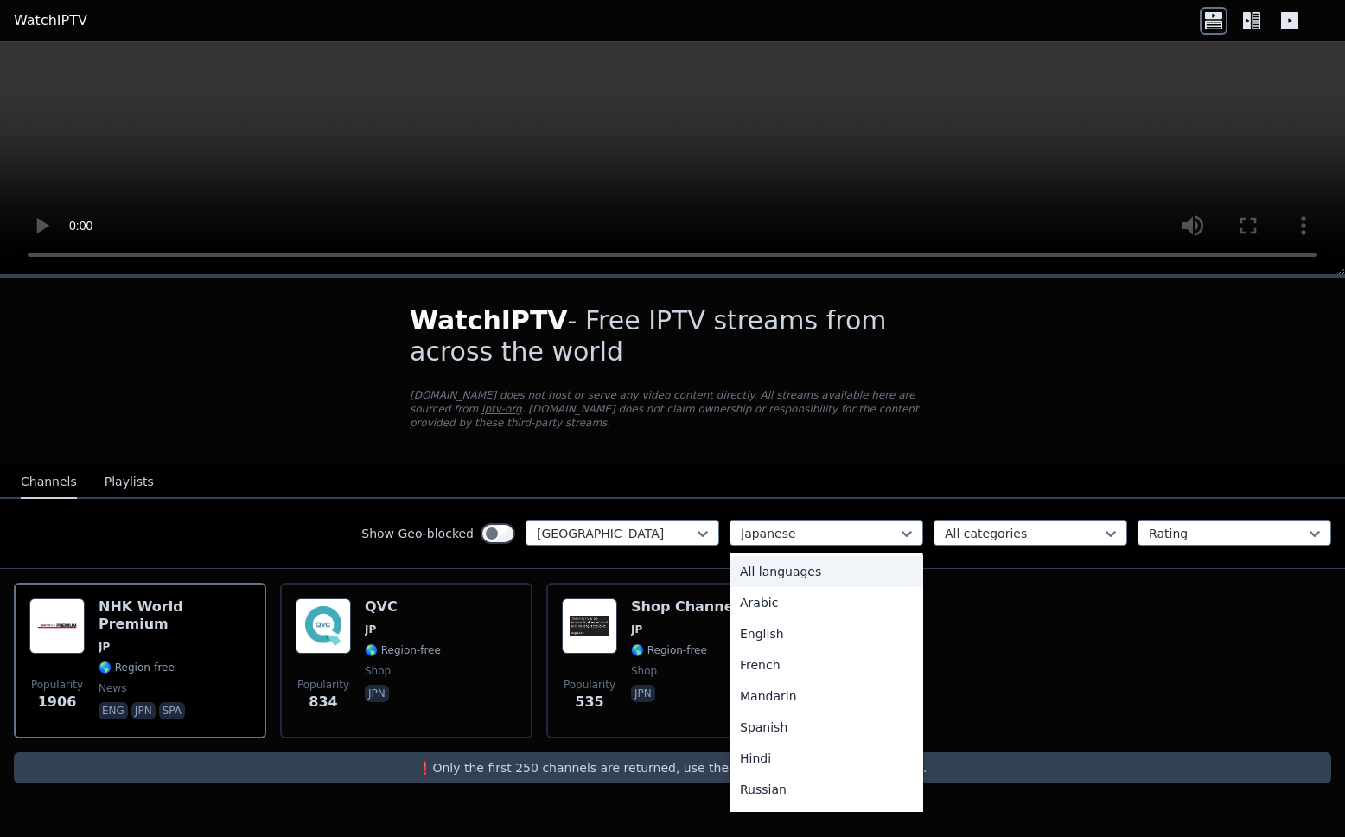
click at [805, 569] on div "All languages" at bounding box center [827, 571] width 194 height 31
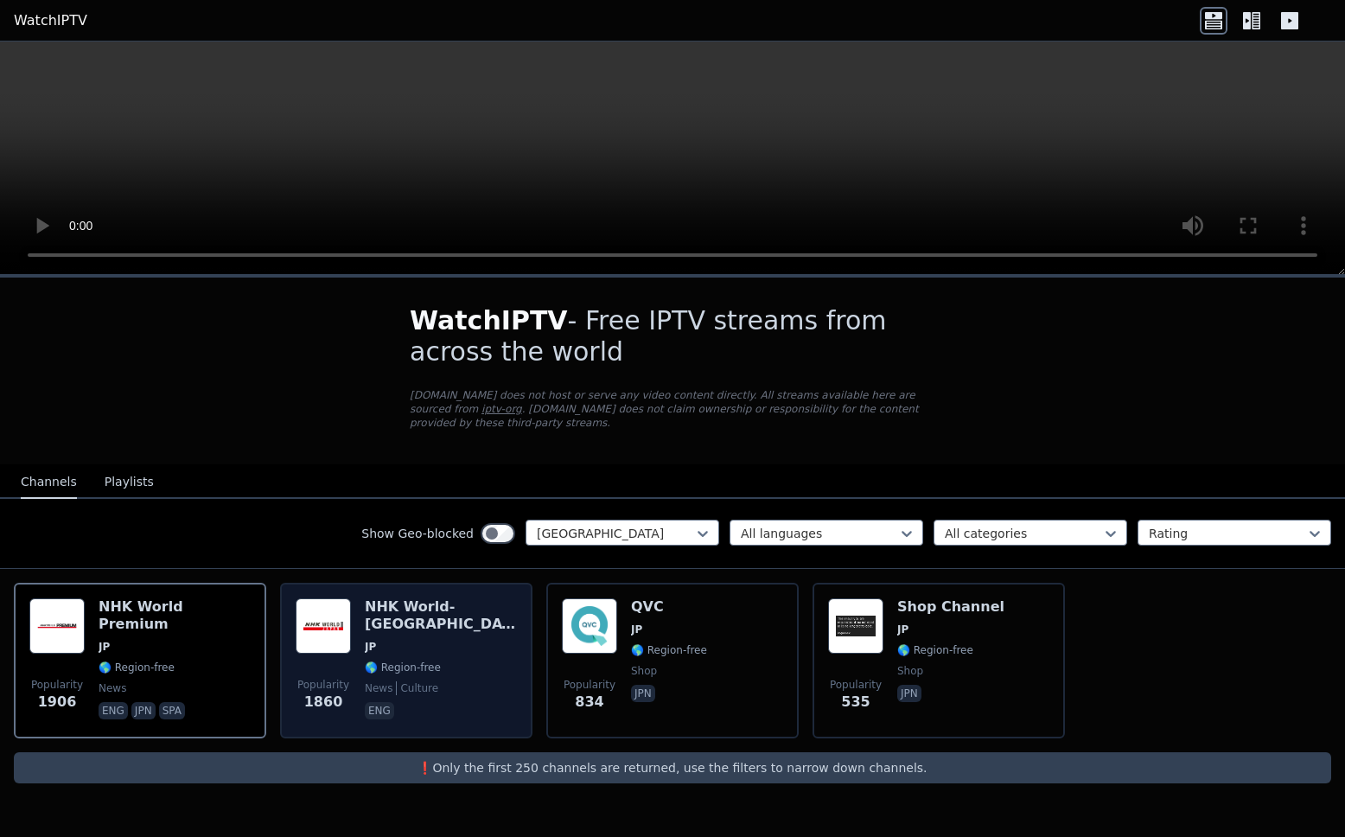
click at [425, 661] on span "🌎 Region-free" at bounding box center [403, 668] width 76 height 14
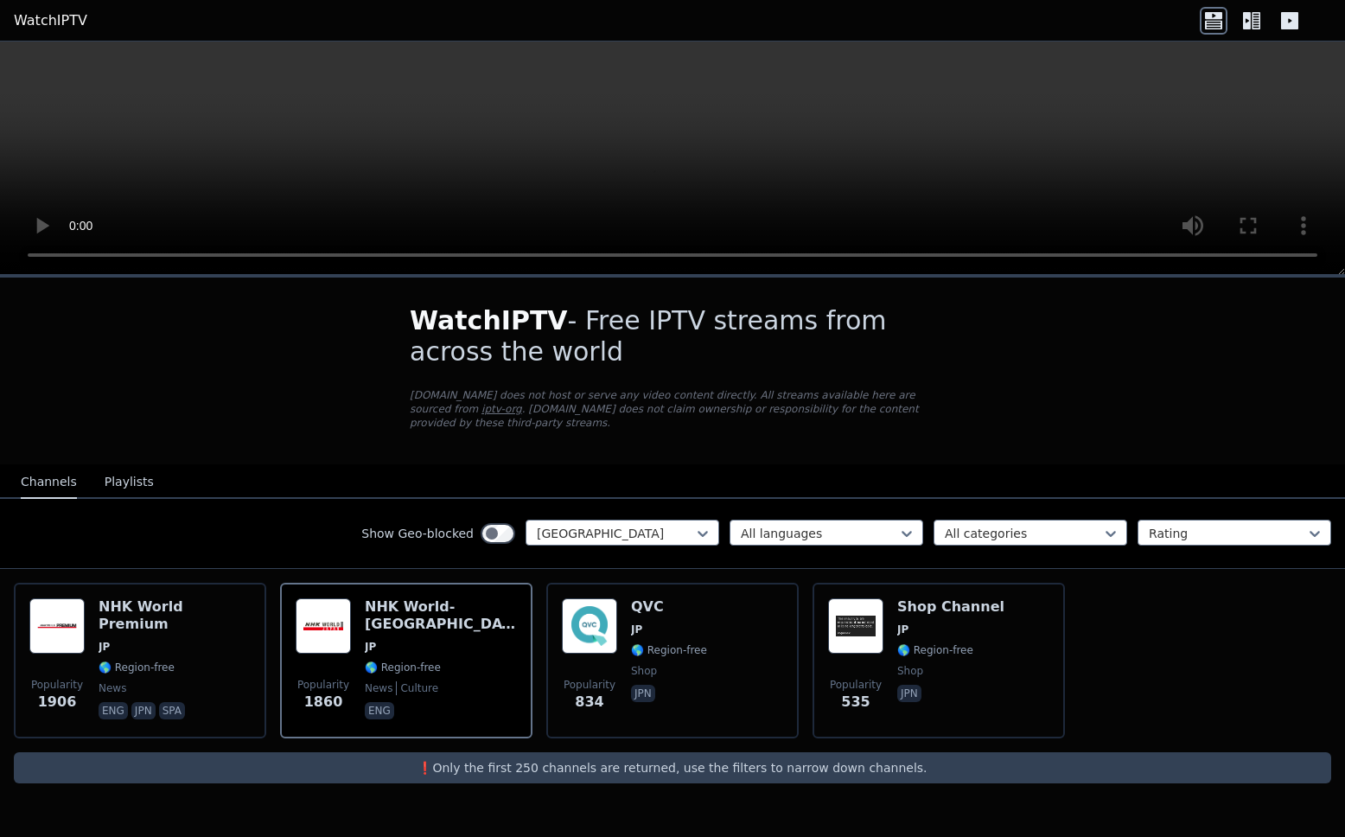
click at [124, 484] on button "Playlists" at bounding box center [129, 482] width 49 height 33
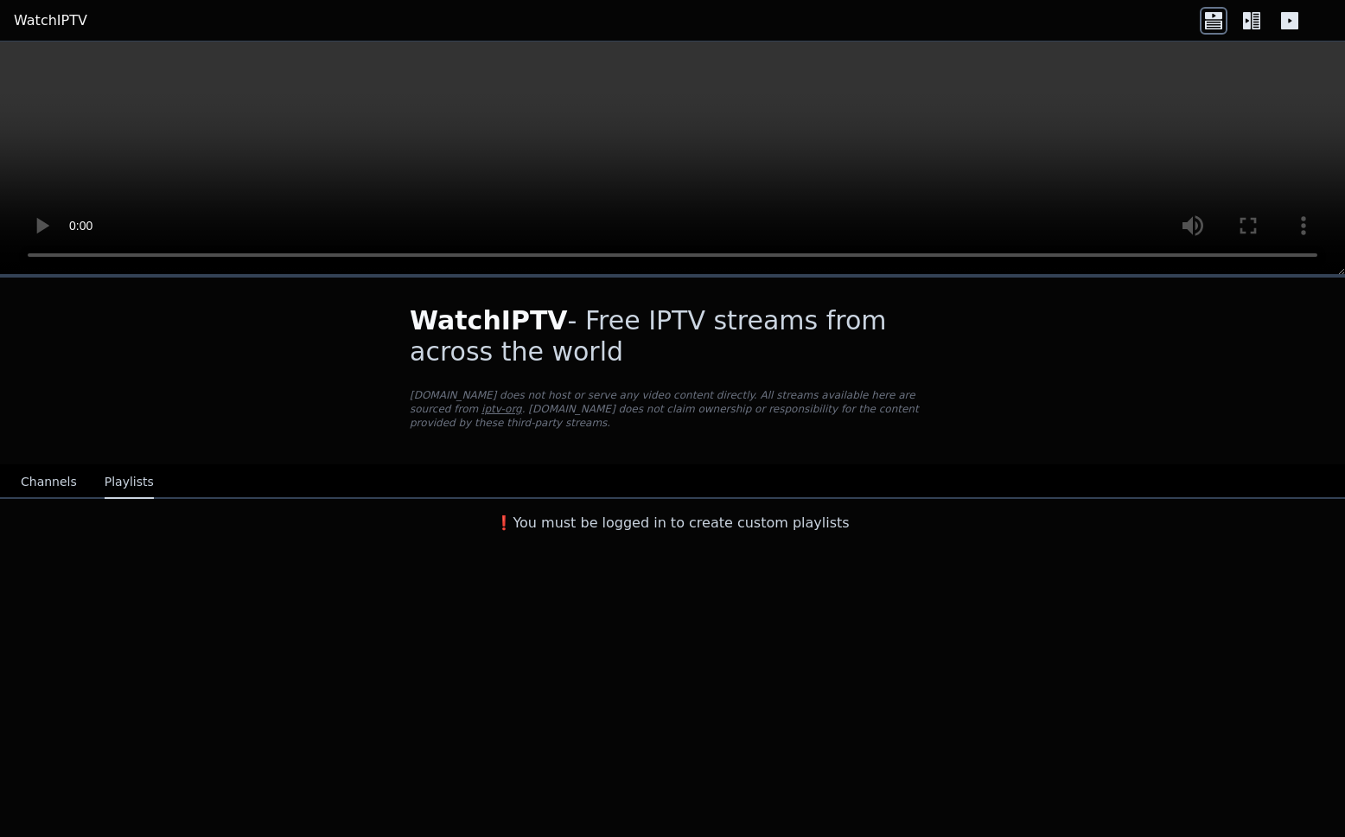
click at [47, 488] on button "Channels" at bounding box center [49, 482] width 56 height 33
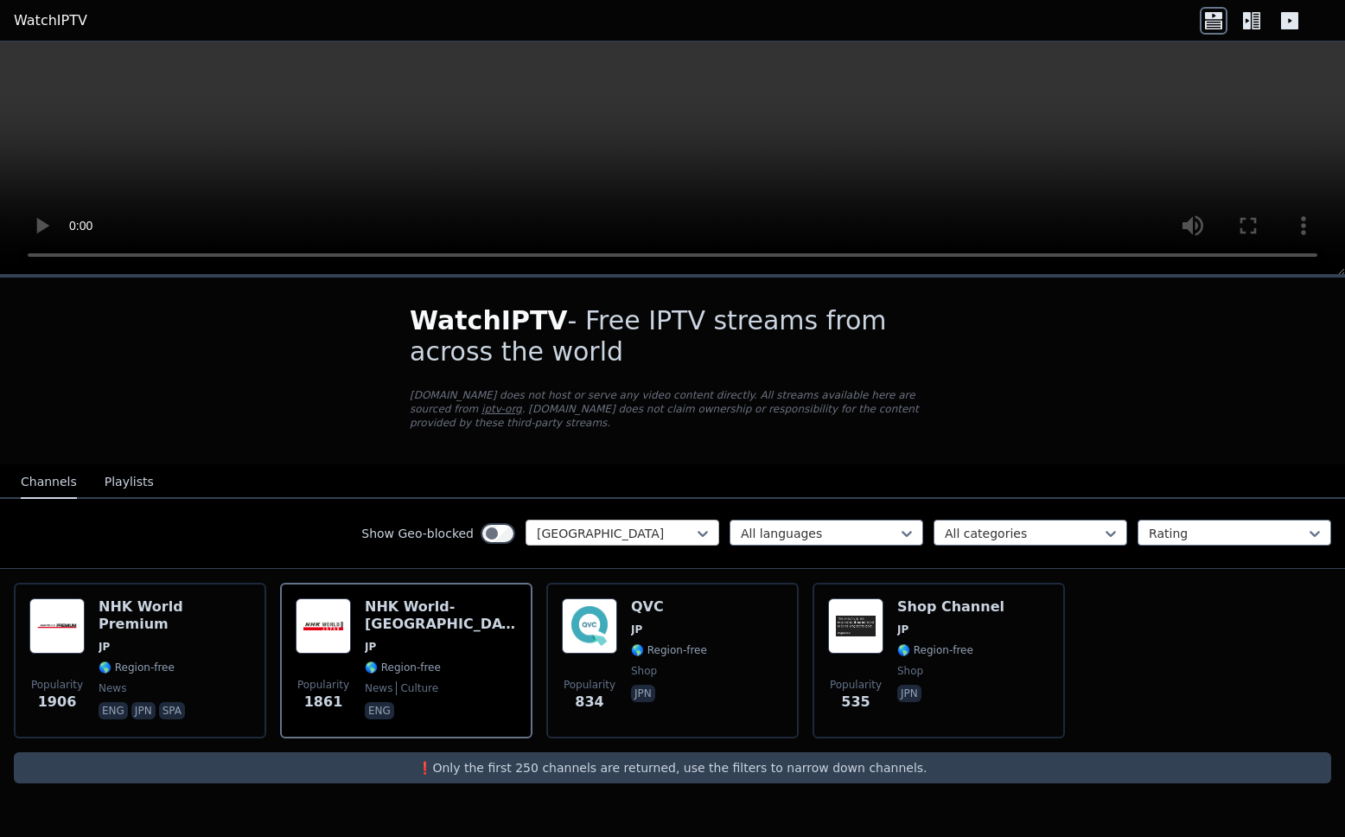
click at [602, 542] on div "[GEOGRAPHIC_DATA]" at bounding box center [623, 533] width 194 height 26
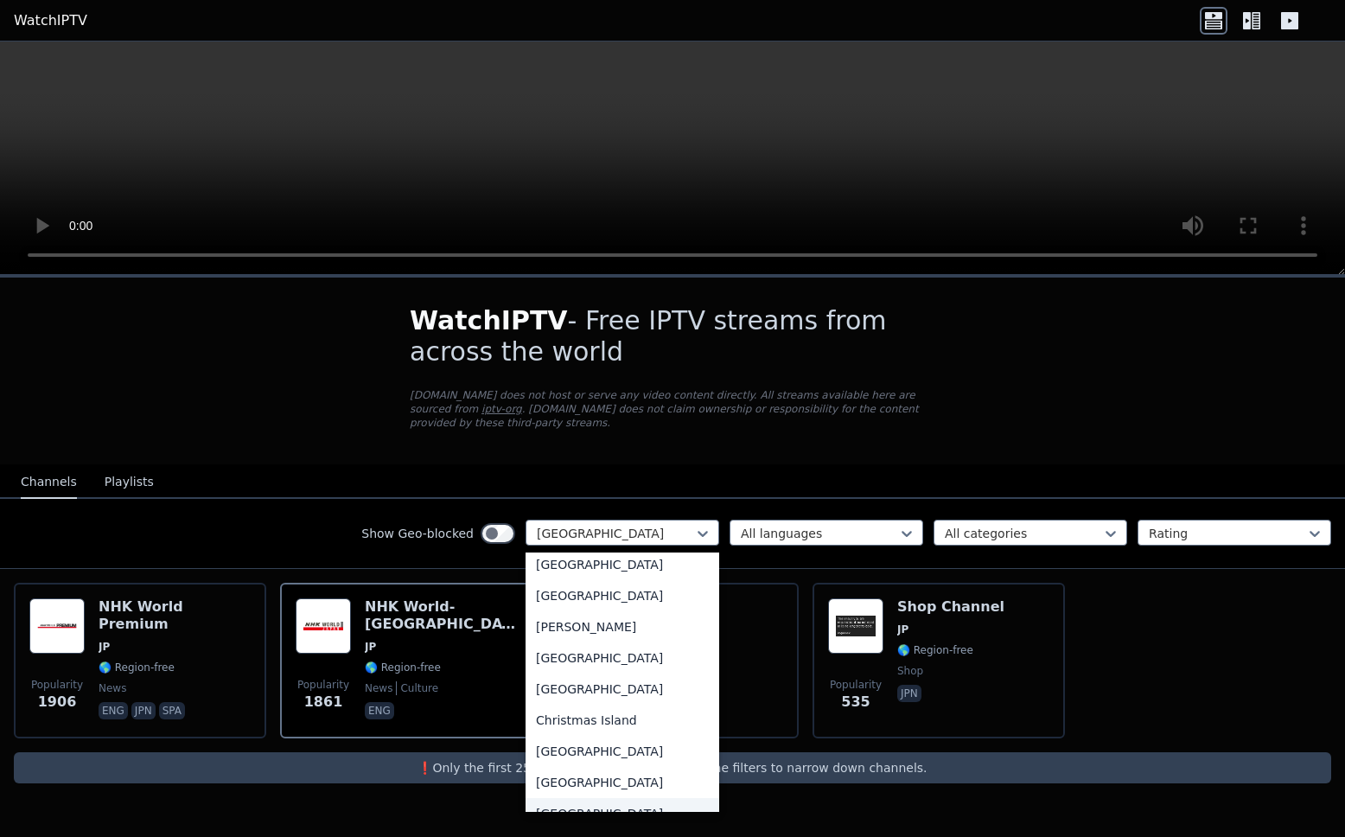
scroll to position [1057, 0]
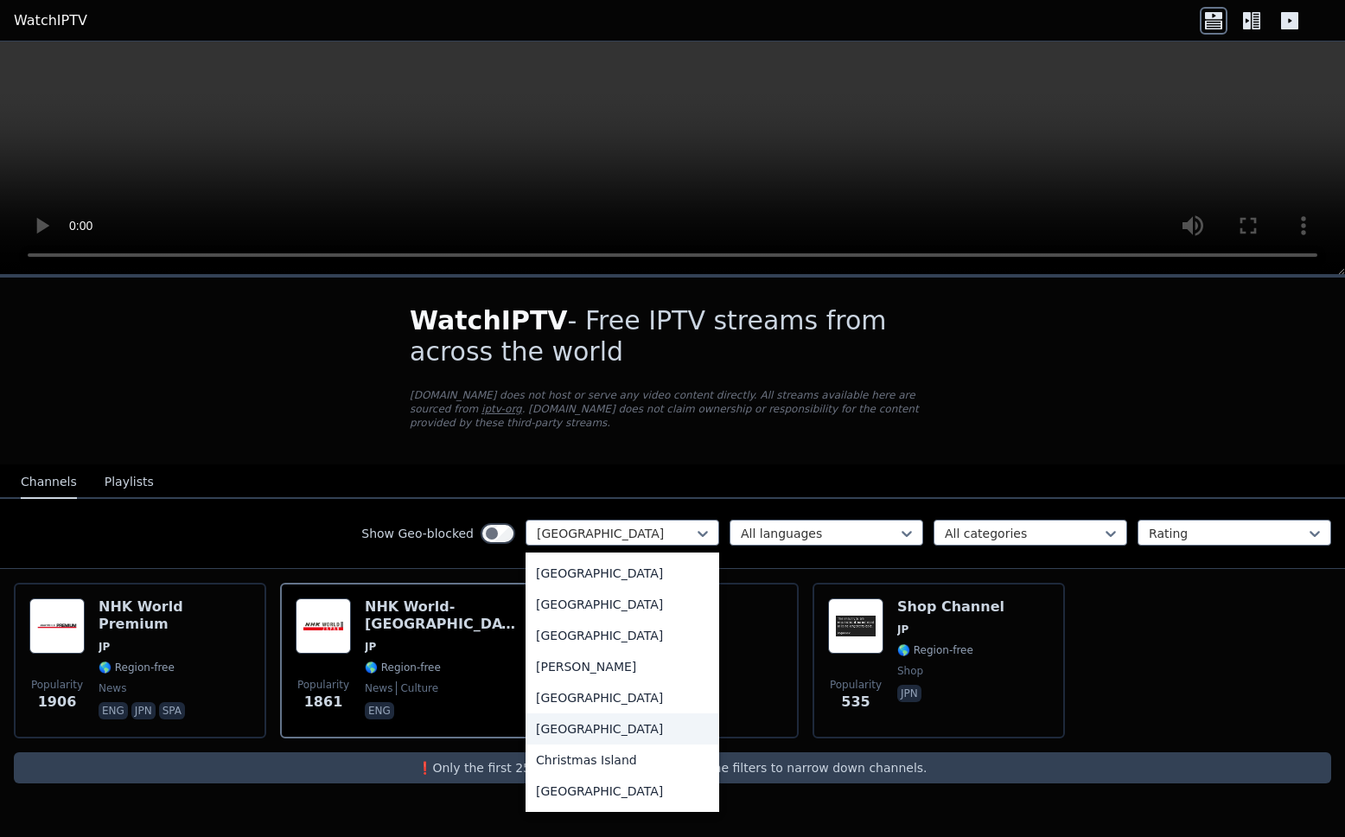
click at [587, 680] on div "[GEOGRAPHIC_DATA]" at bounding box center [623, 728] width 194 height 31
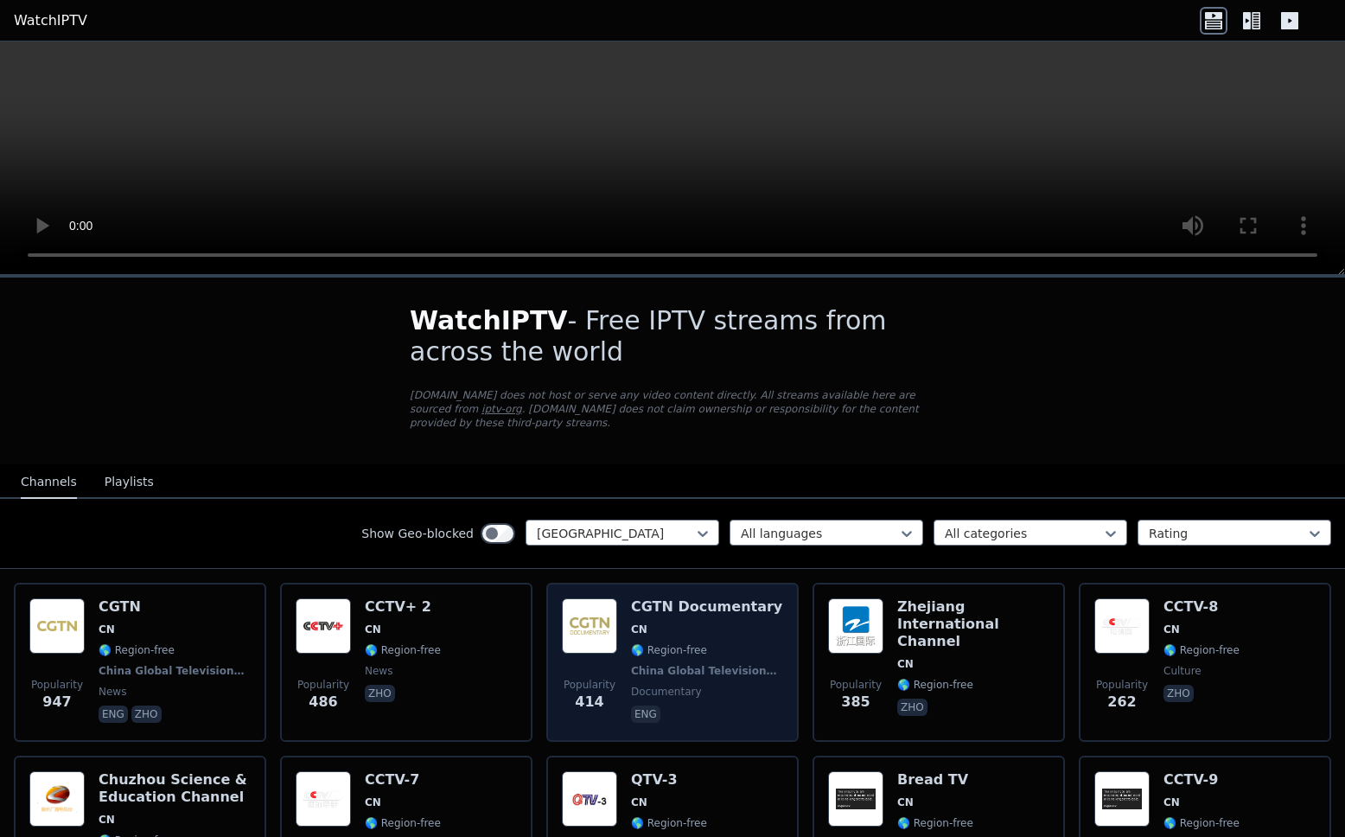
click at [596, 641] on img at bounding box center [589, 625] width 55 height 55
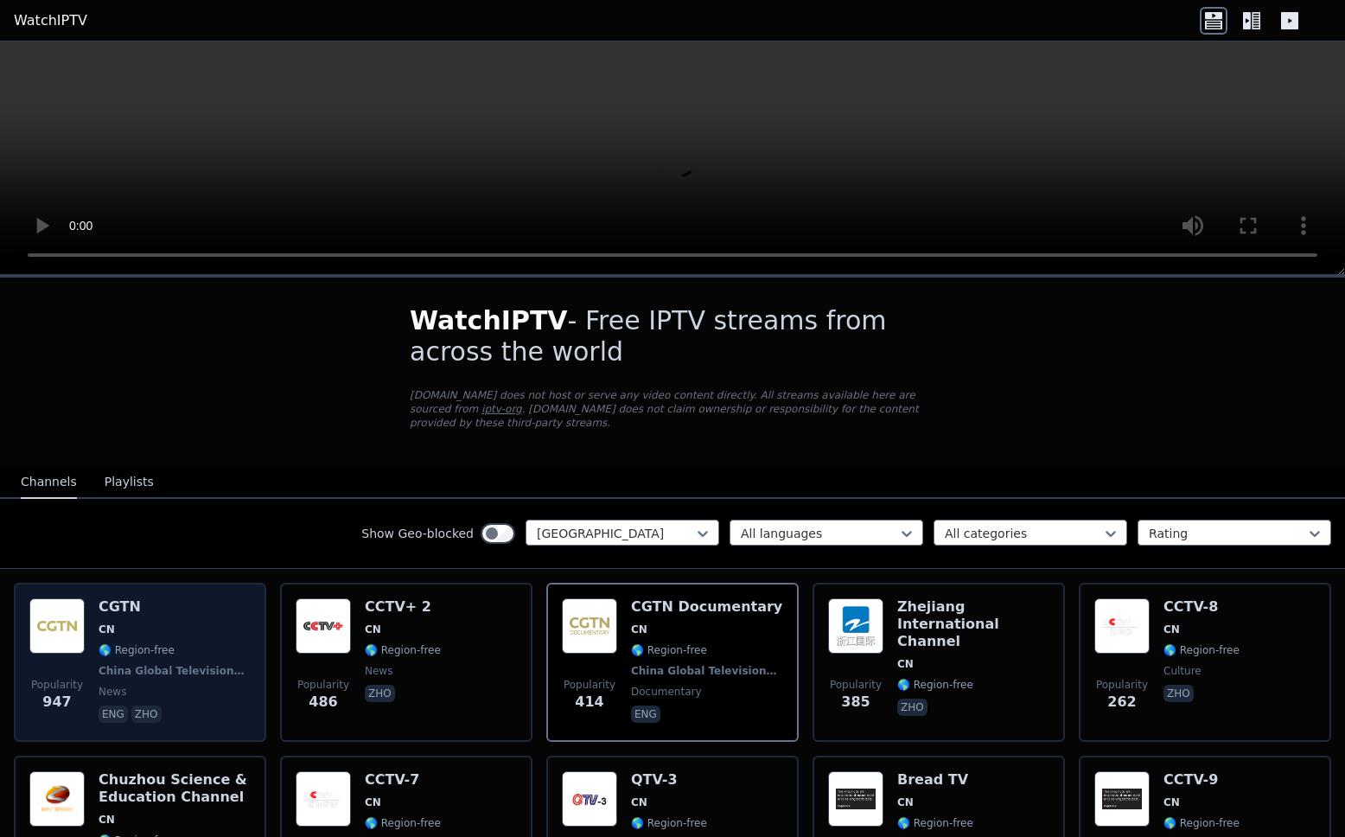
click at [171, 661] on div "CGTN CN 🌎 Region-free [GEOGRAPHIC_DATA] Global Television Network news eng zho" at bounding box center [175, 662] width 152 height 128
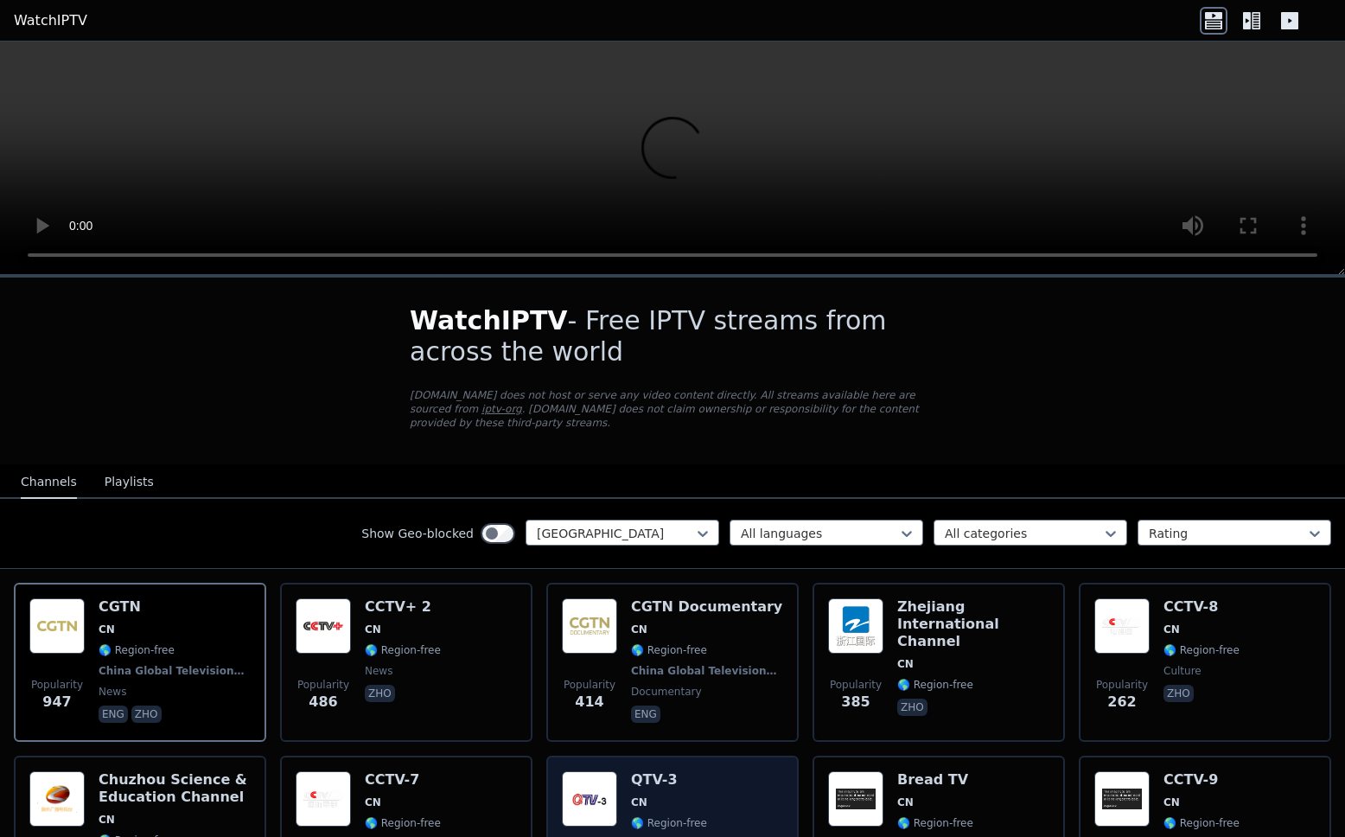
scroll to position [129, 0]
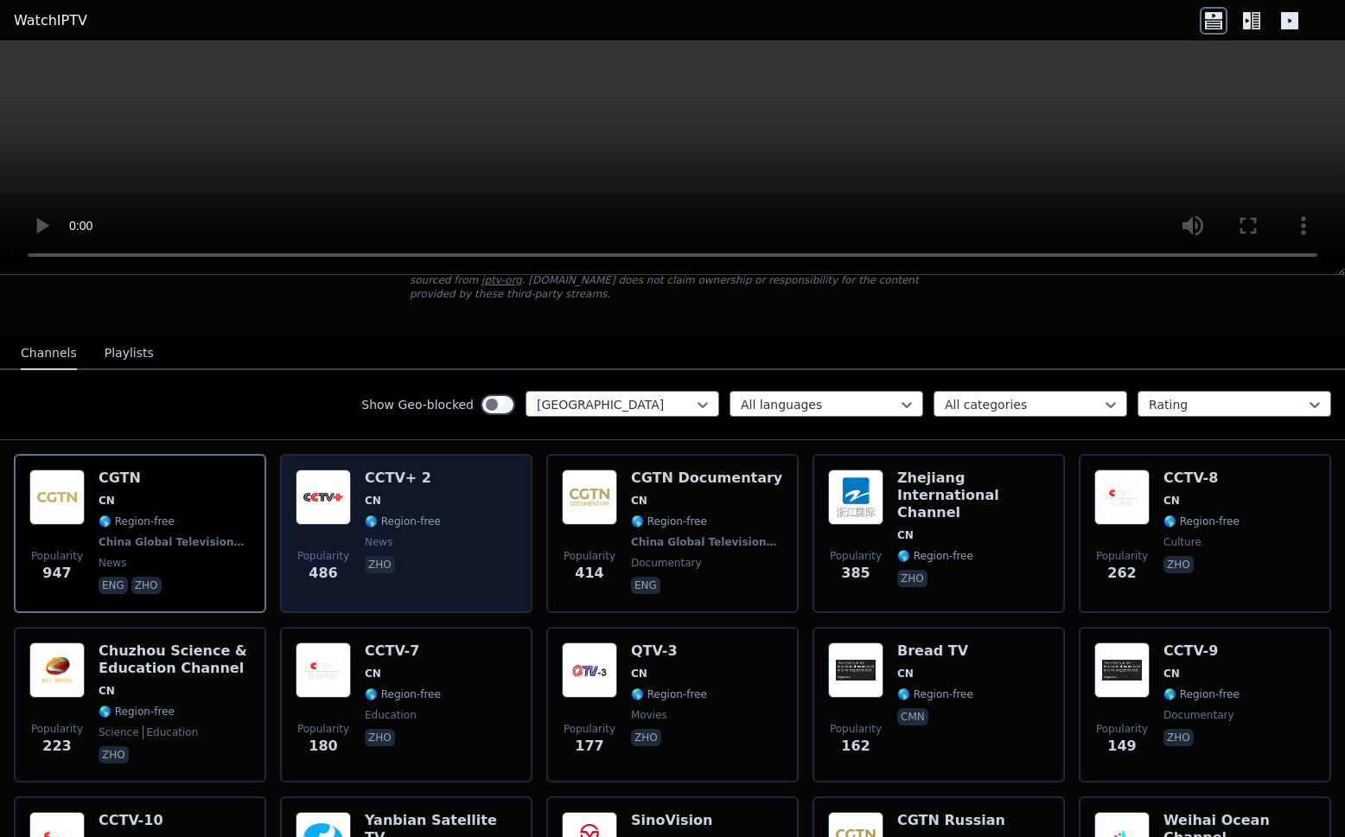
click at [377, 515] on span "🌎 Region-free" at bounding box center [403, 521] width 76 height 14
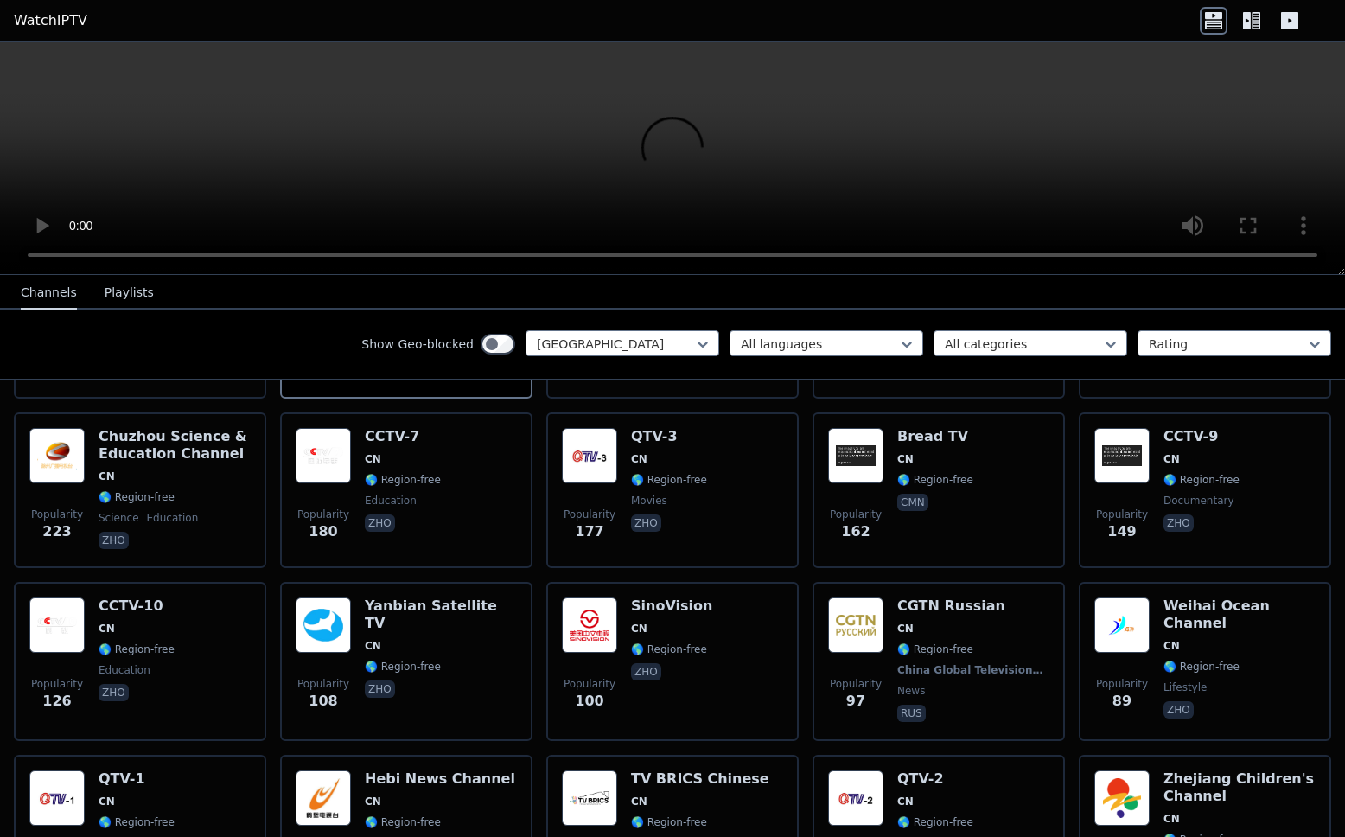
scroll to position [0, 0]
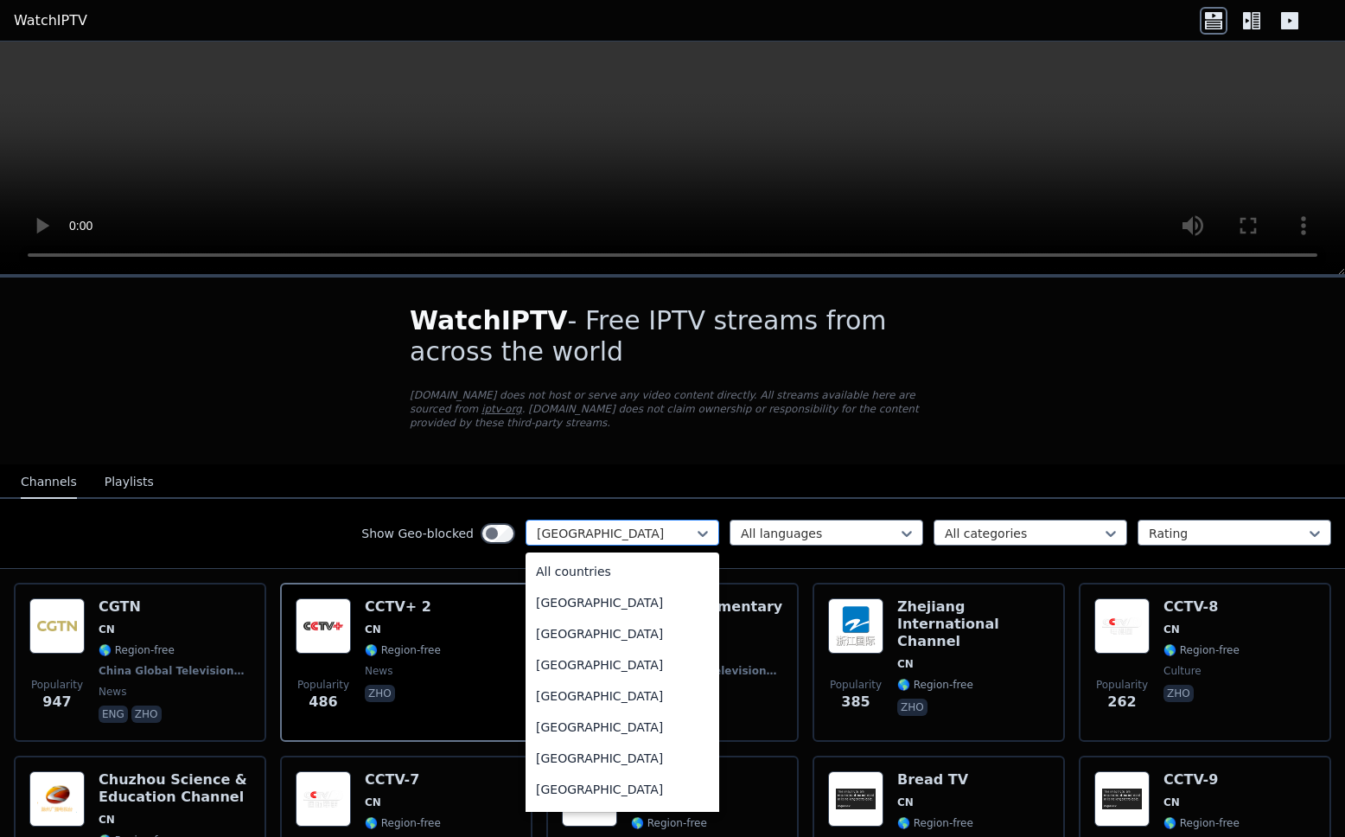
click at [617, 538] on div at bounding box center [615, 533] width 157 height 17
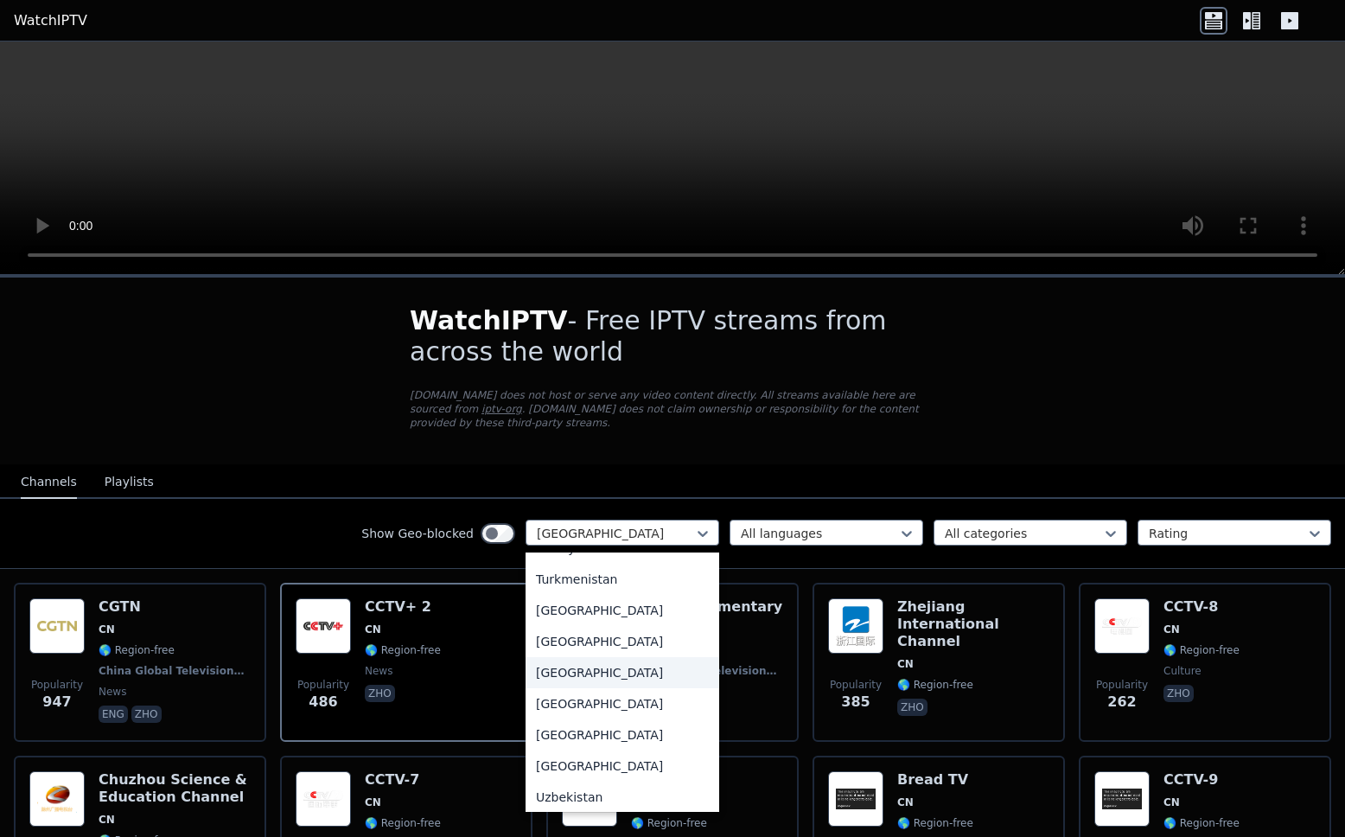
scroll to position [5956, 0]
click at [593, 680] on div "[GEOGRAPHIC_DATA]" at bounding box center [623, 733] width 194 height 31
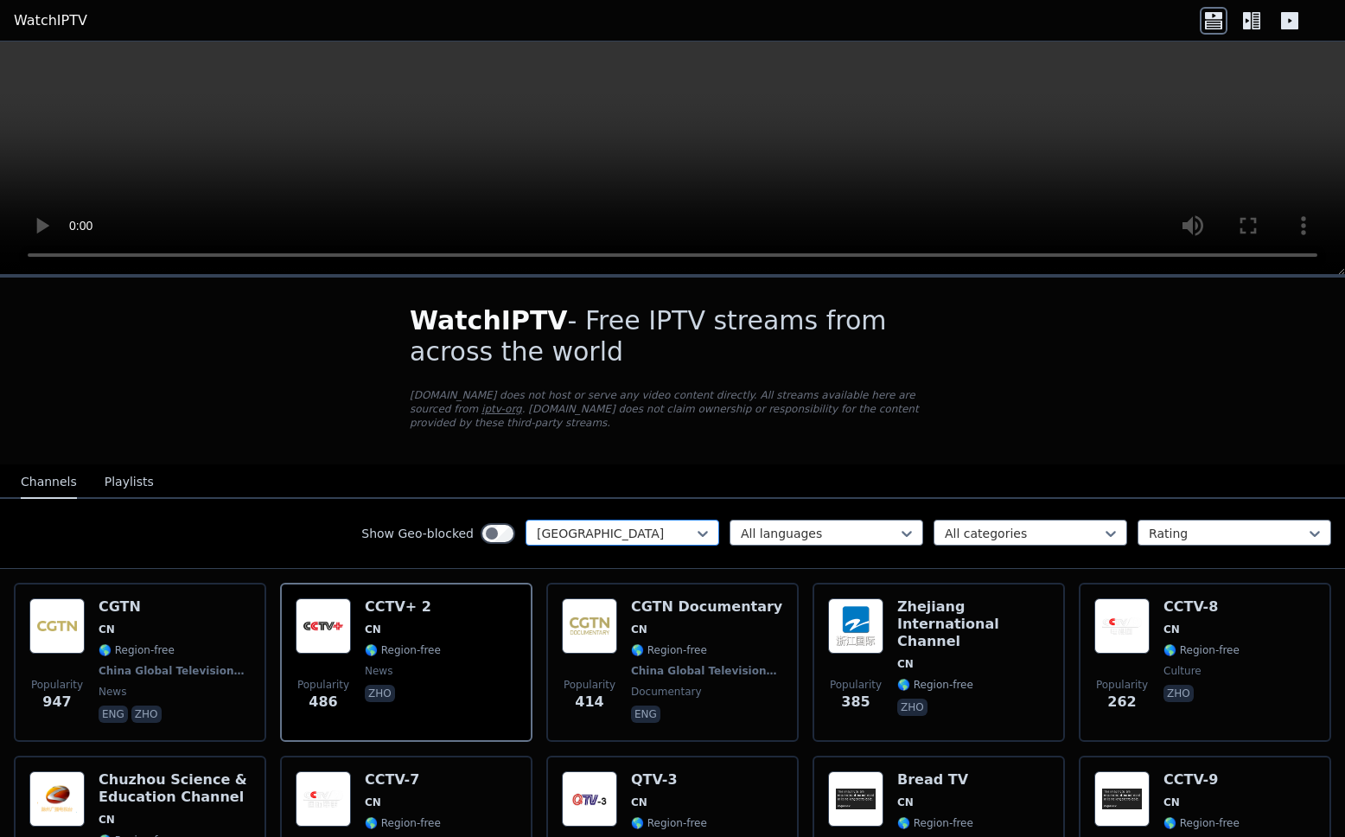
click at [656, 534] on div at bounding box center [615, 533] width 157 height 17
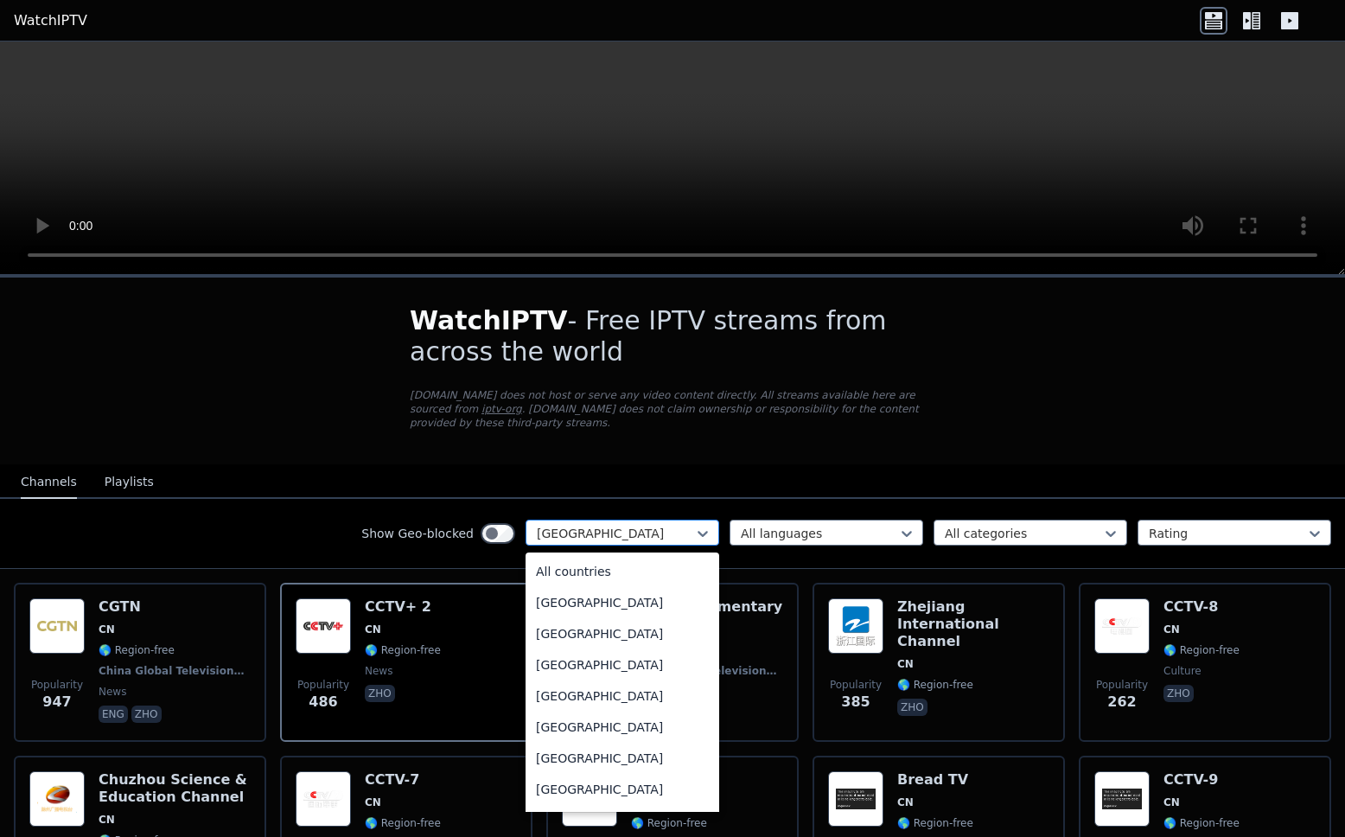
scroll to position [999, 0]
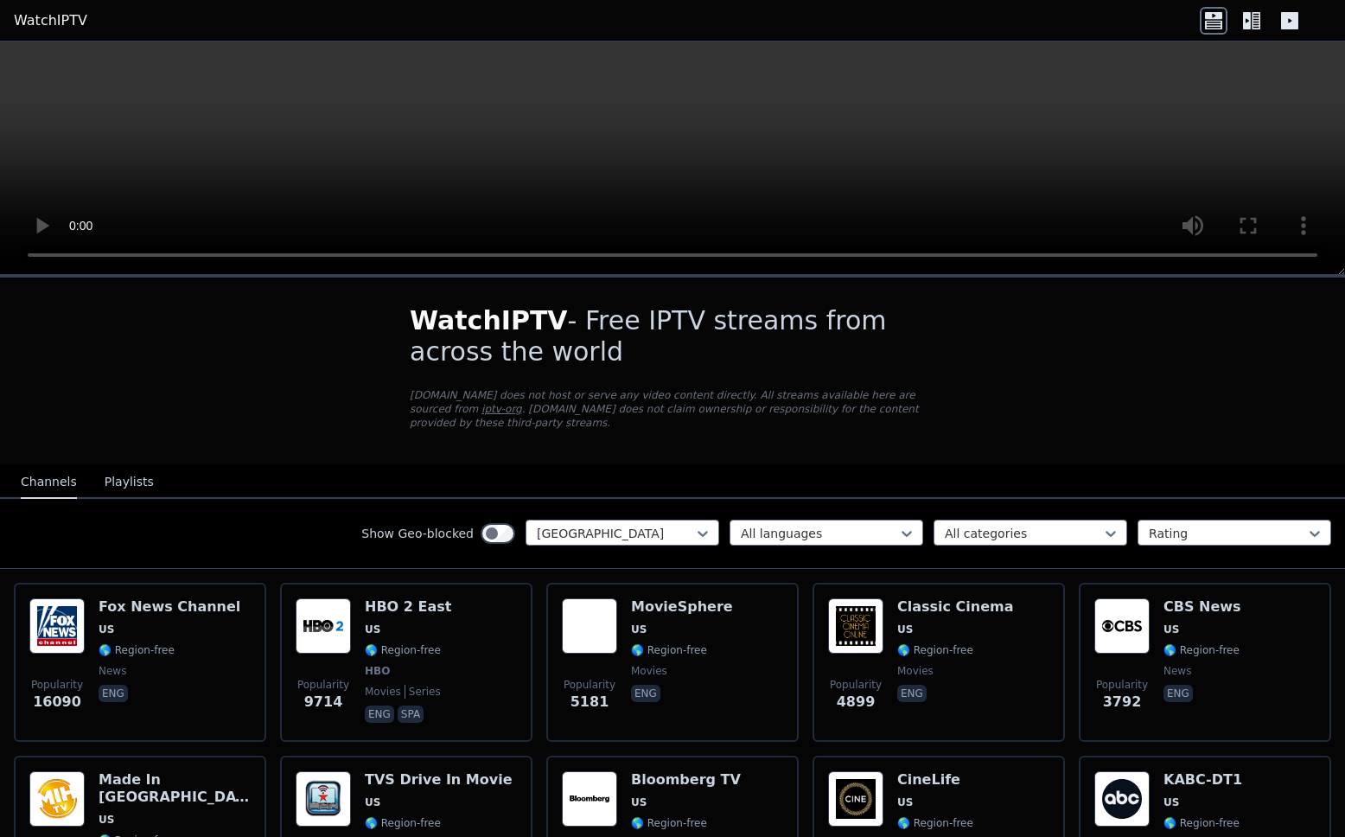
click at [668, 450] on div "WatchIPTV - Free IPTV streams from across the world [DOMAIN_NAME] does not host…" at bounding box center [672, 371] width 581 height 187
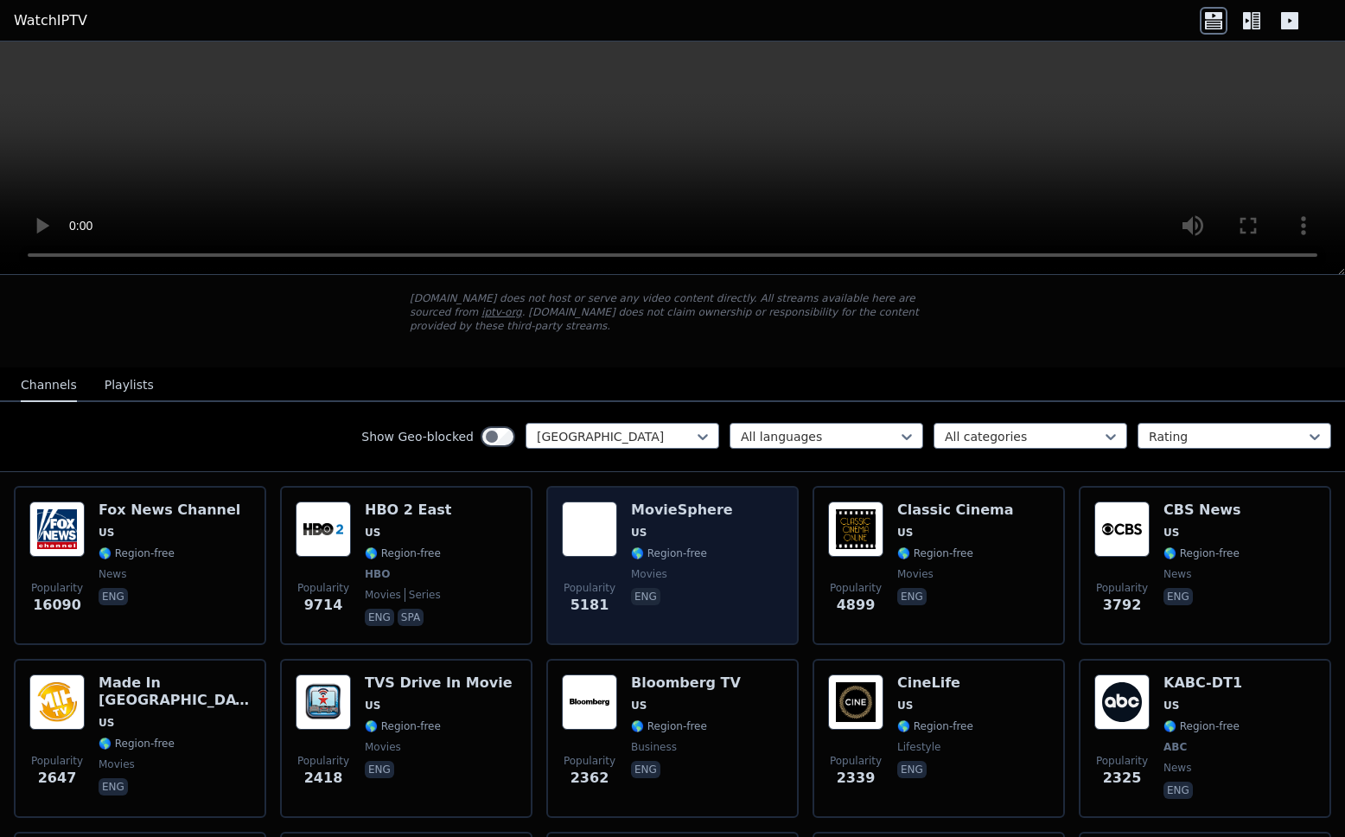
scroll to position [98, 0]
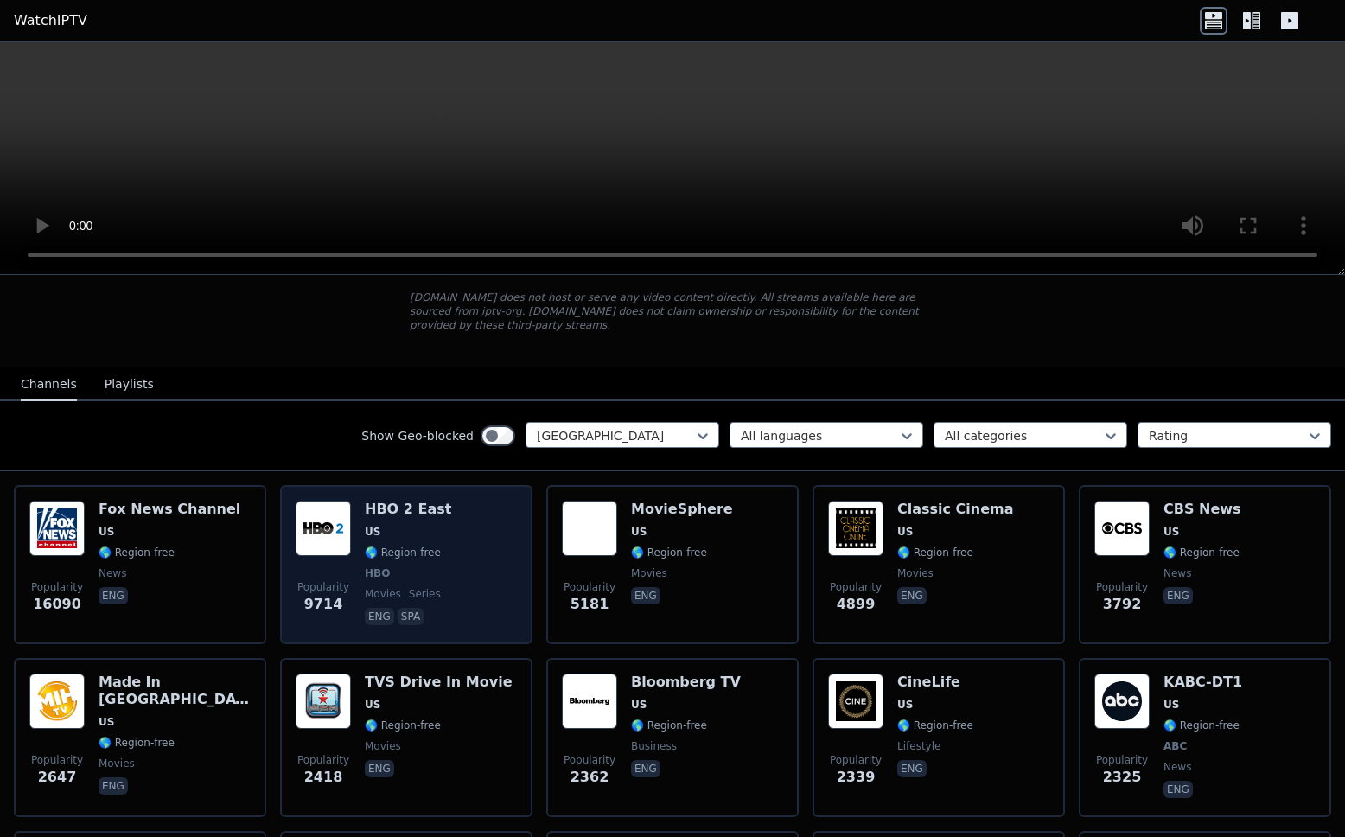
click at [373, 548] on span "🌎 Region-free" at bounding box center [403, 553] width 76 height 14
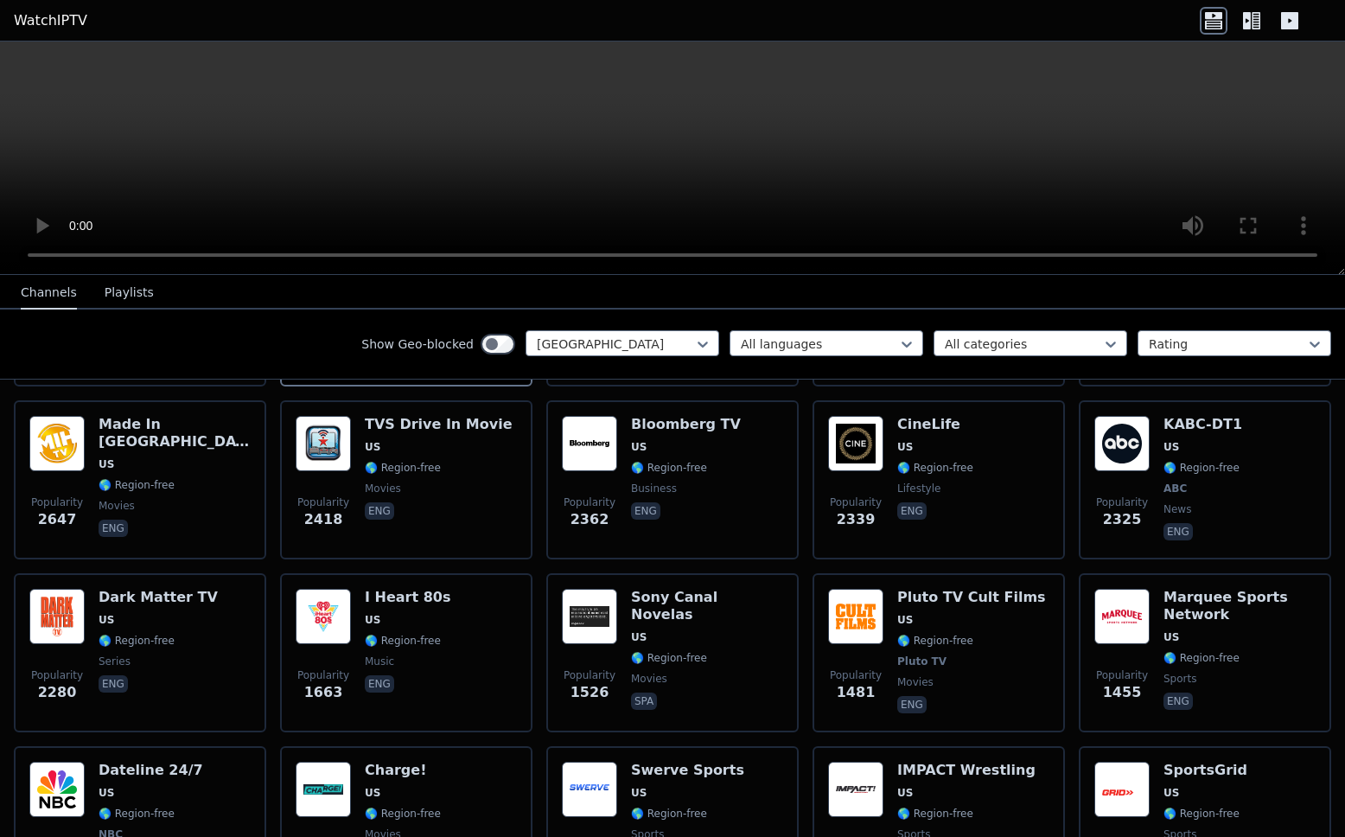
scroll to position [339, 0]
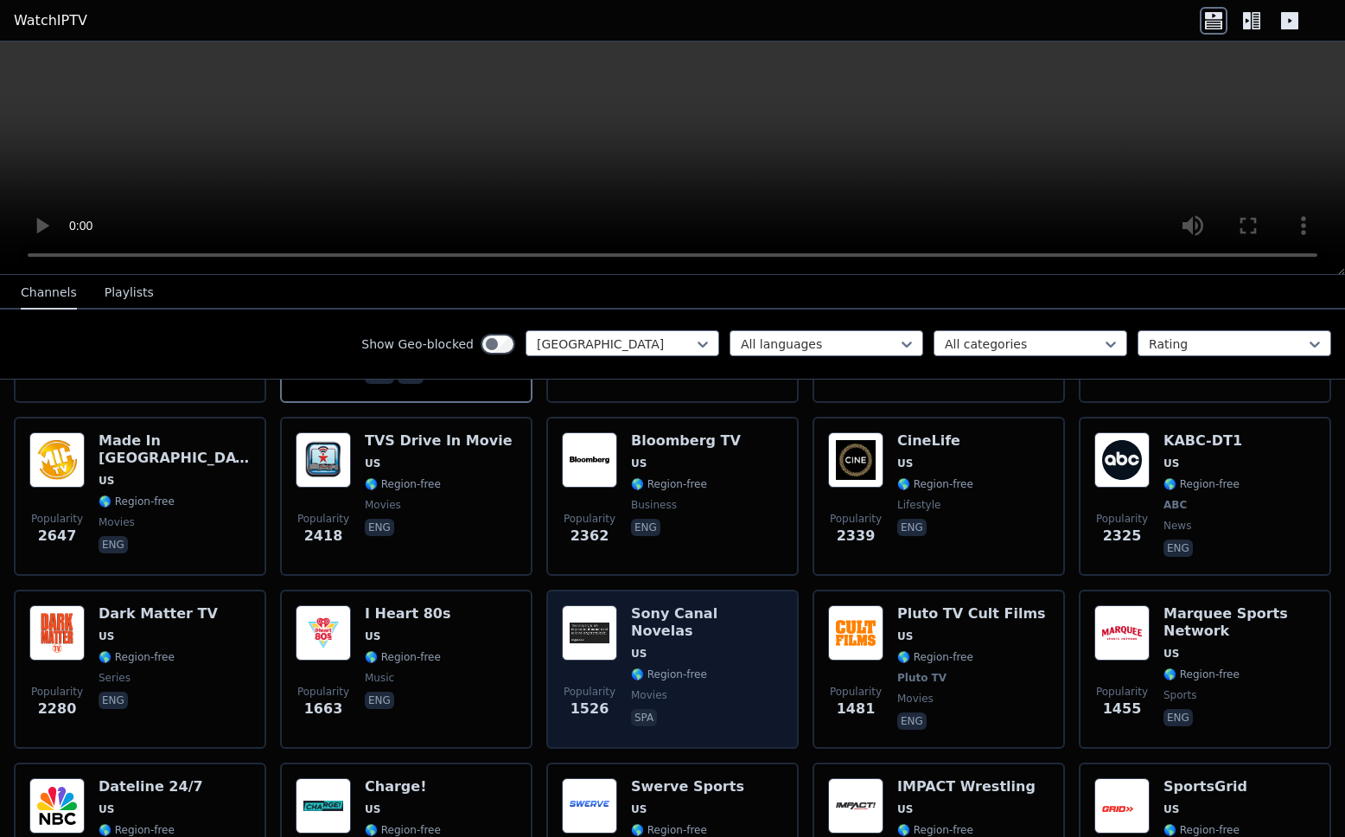
click at [700, 680] on span "spa" at bounding box center [707, 719] width 152 height 21
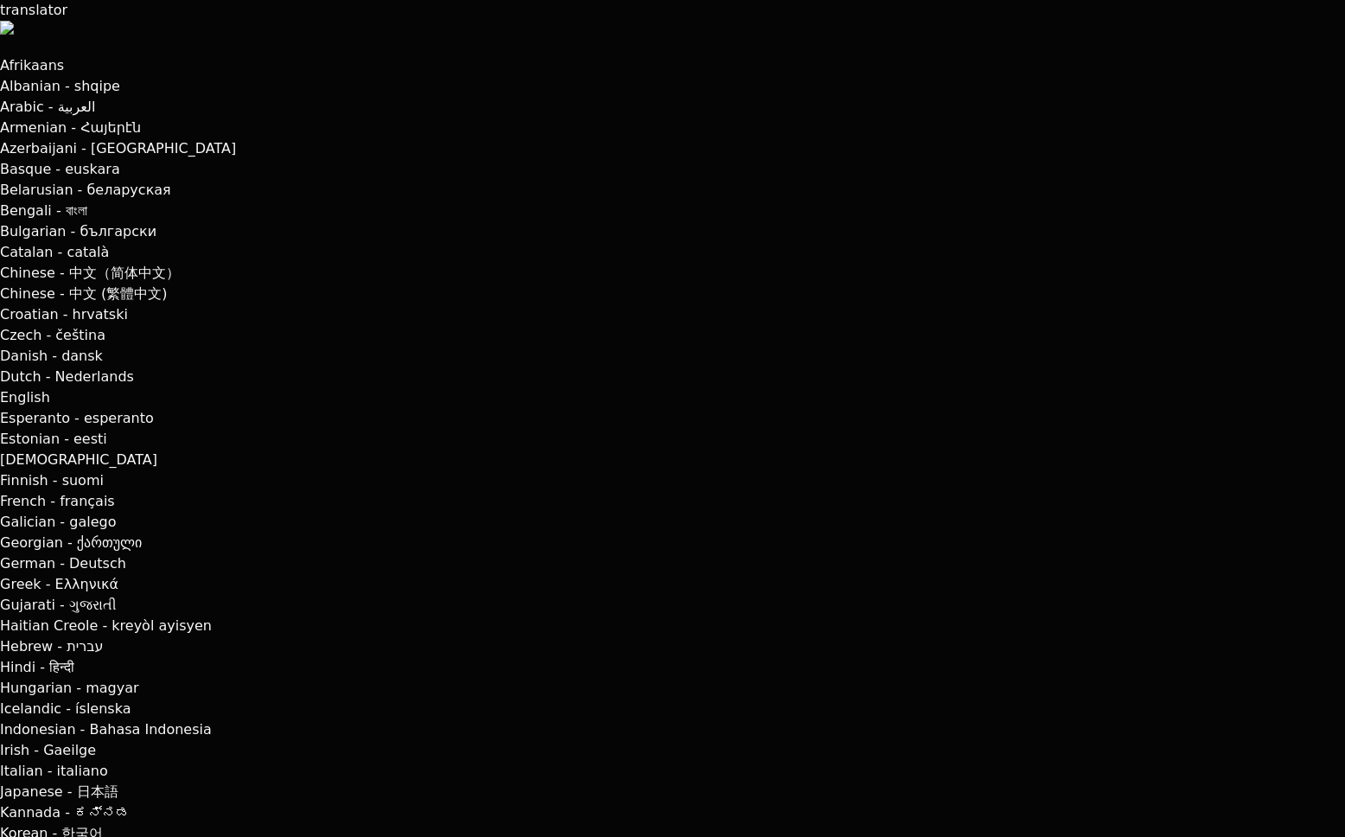
scroll to position [2030, 0]
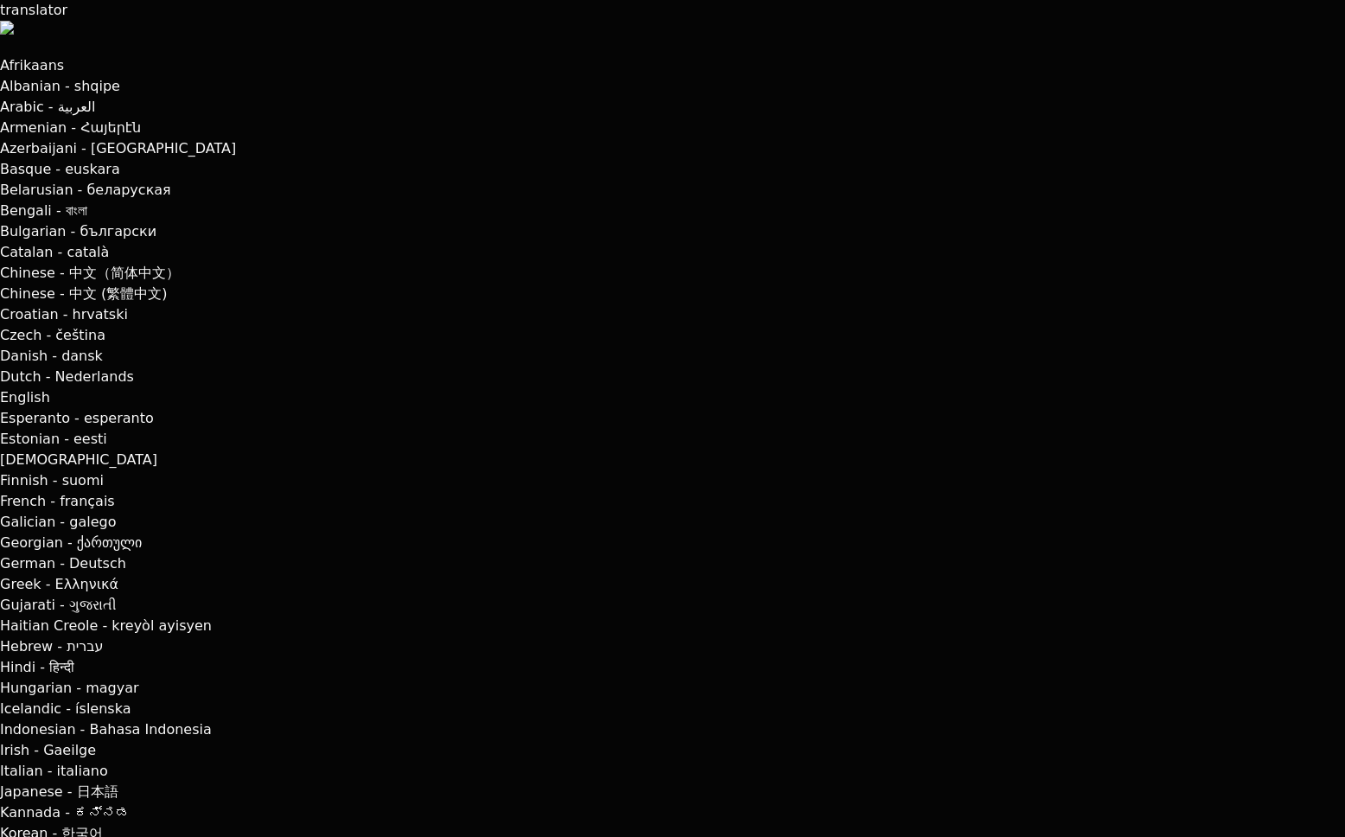
scroll to position [93, 0]
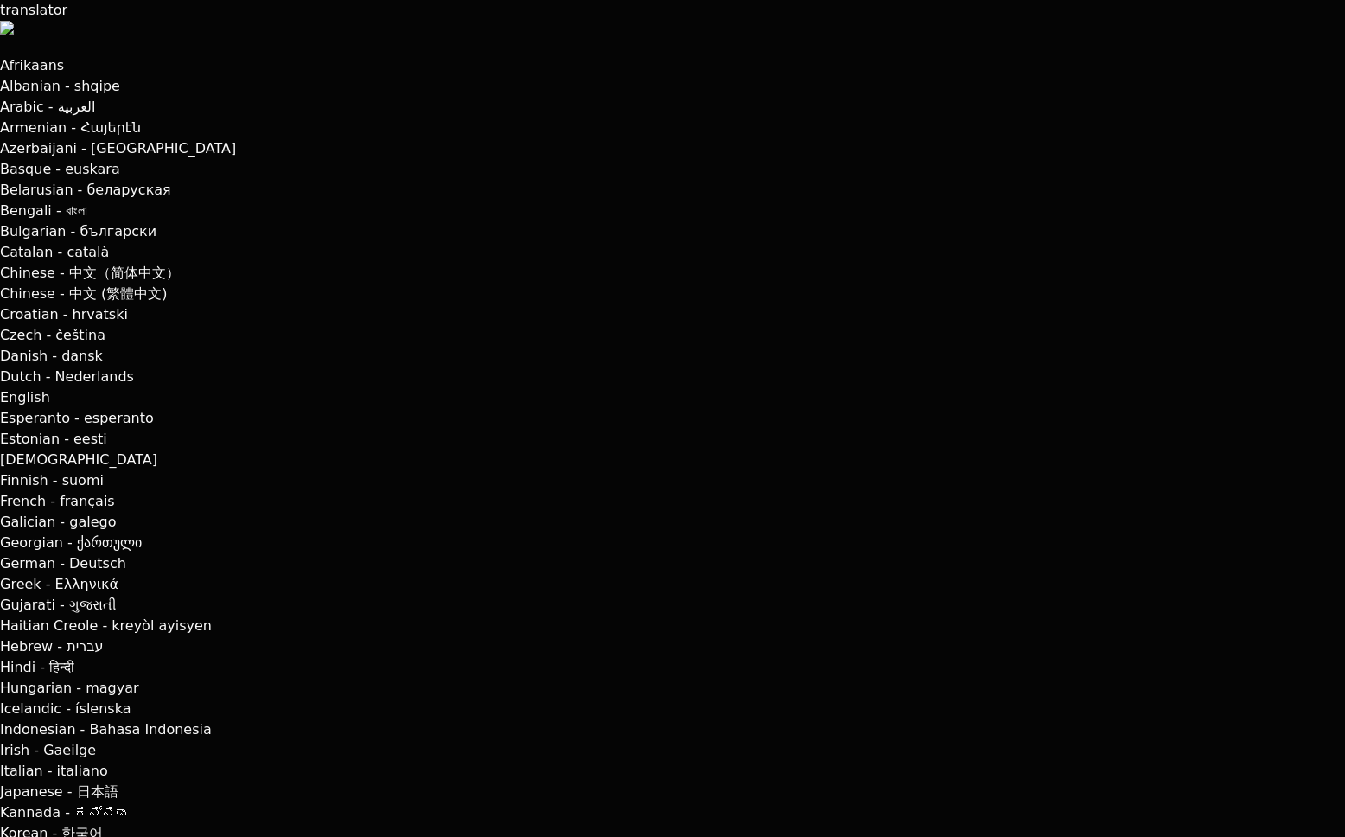
scroll to position [306, 0]
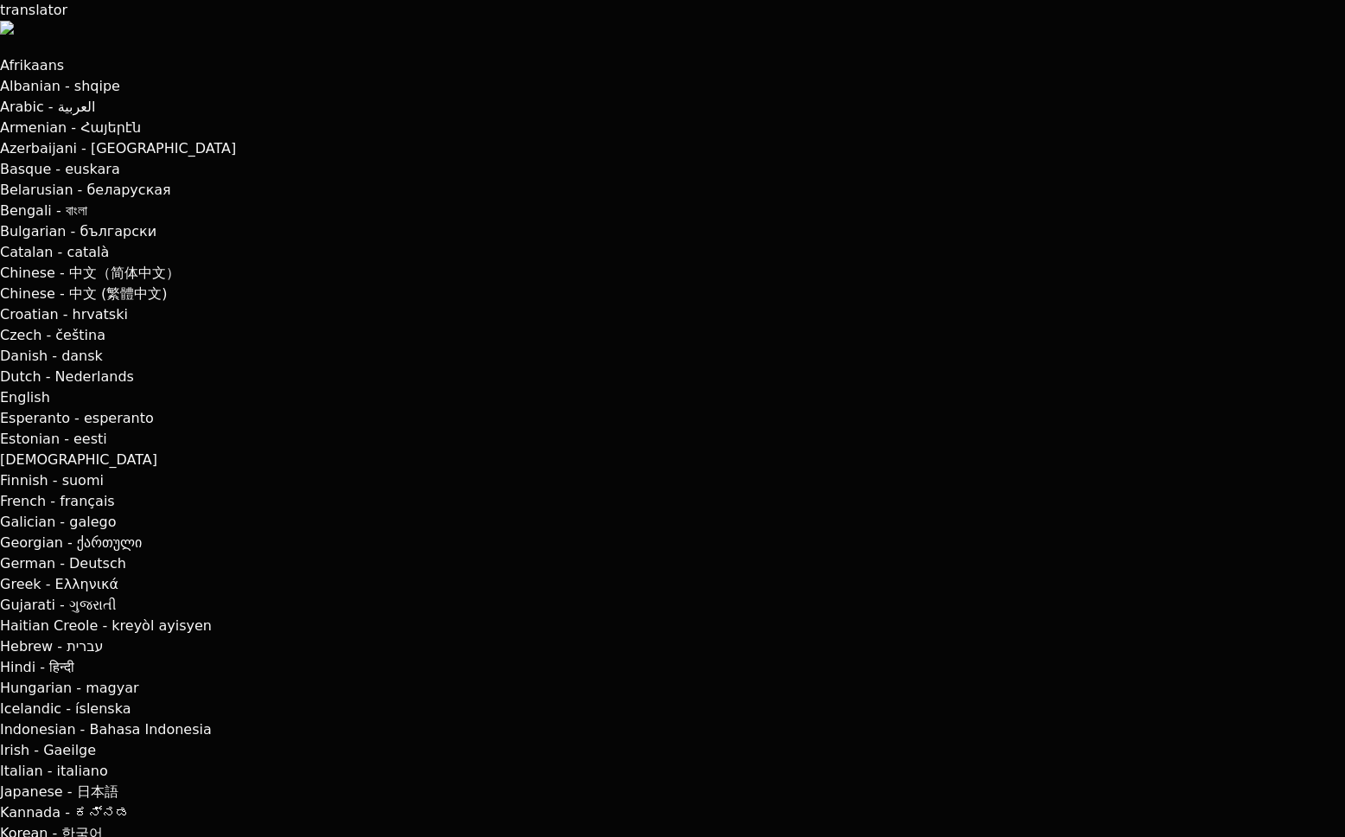
scroll to position [720, 0]
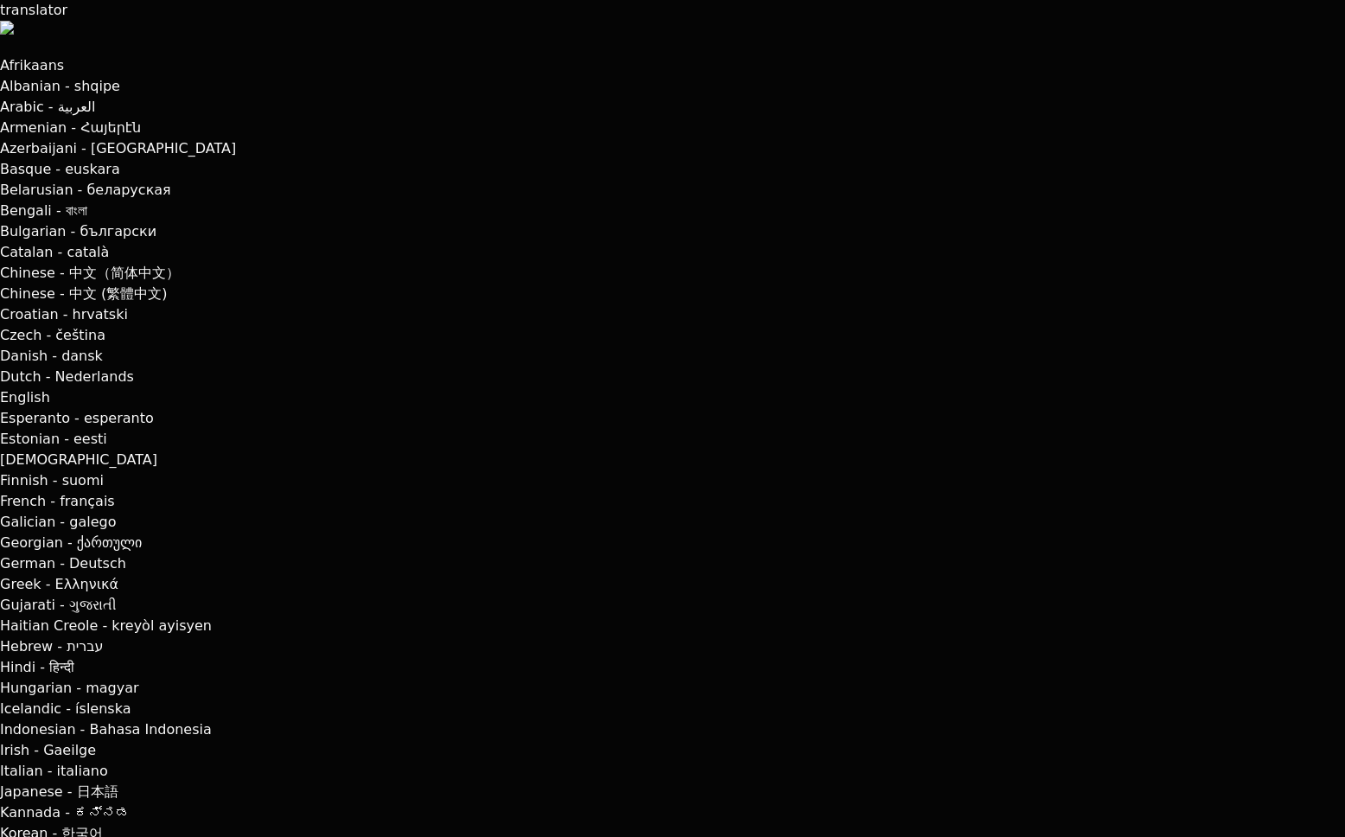
scroll to position [2181, 0]
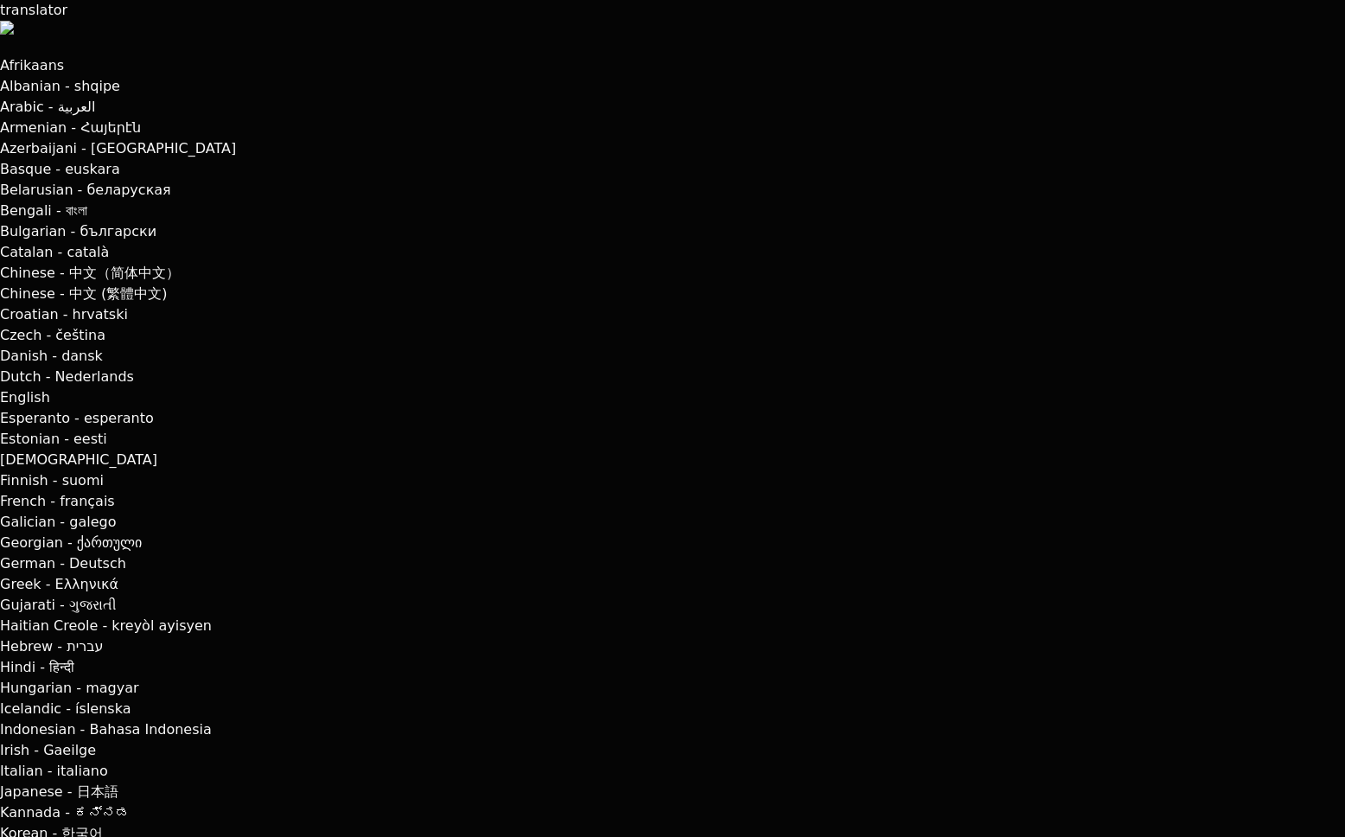
scroll to position [13250, 0]
